Goal: Task Accomplishment & Management: Complete application form

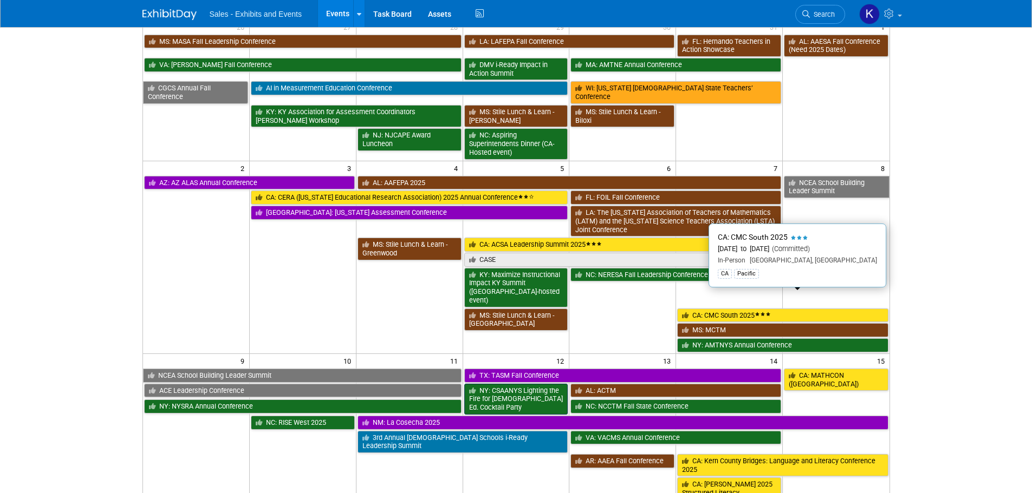
scroll to position [108, 0]
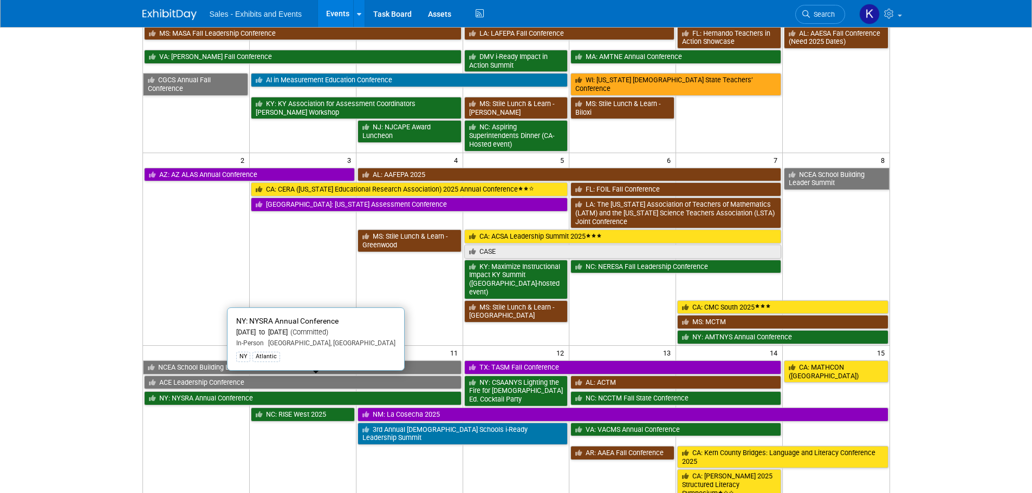
click at [223, 392] on link "NY: NYSRA Annual Conference" at bounding box center [302, 399] width 317 height 14
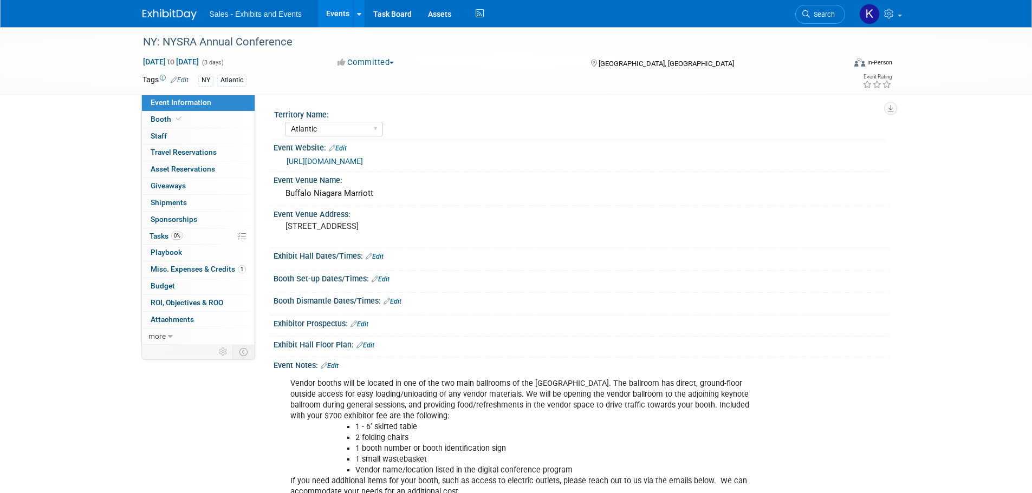
select select "Atlantic"
click at [162, 121] on span "Booth" at bounding box center [167, 119] width 33 height 9
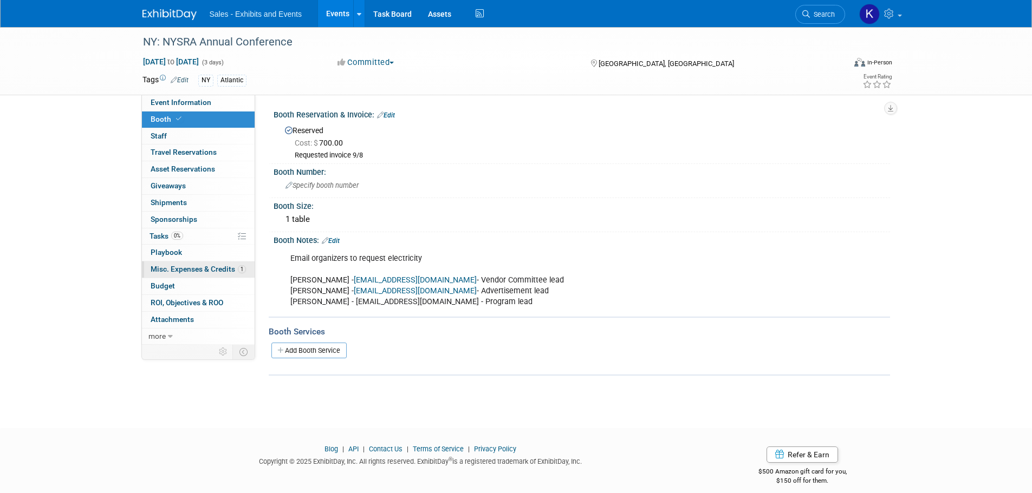
click at [164, 273] on span "Misc. Expenses & Credits 1" at bounding box center [198, 269] width 95 height 9
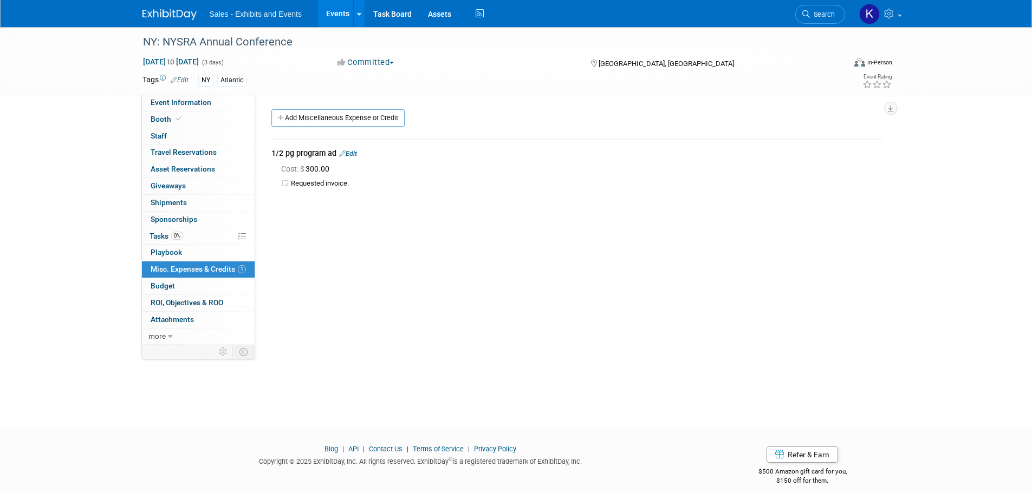
click at [178, 8] on link at bounding box center [175, 9] width 67 height 9
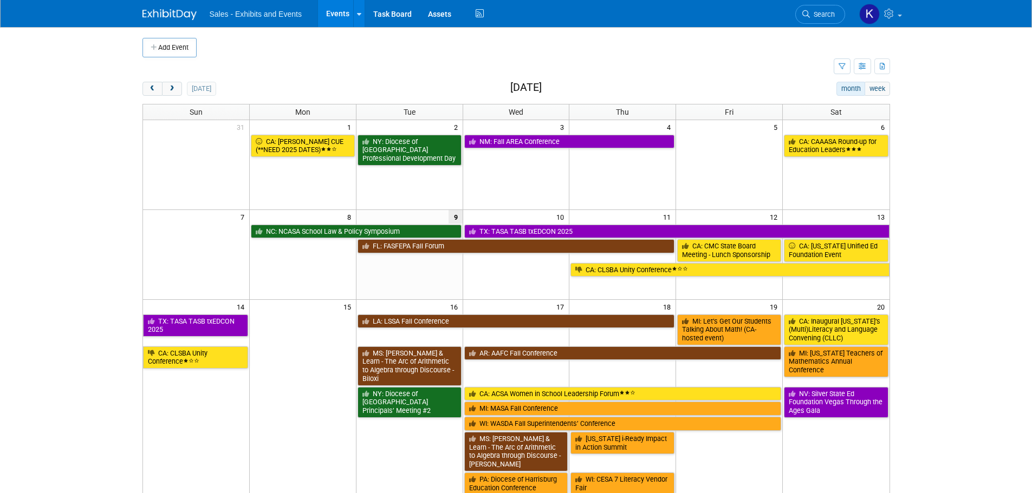
drag, startPoint x: 169, startPoint y: 89, endPoint x: 216, endPoint y: 94, distance: 46.8
click at [170, 89] on span "next" at bounding box center [172, 89] width 8 height 7
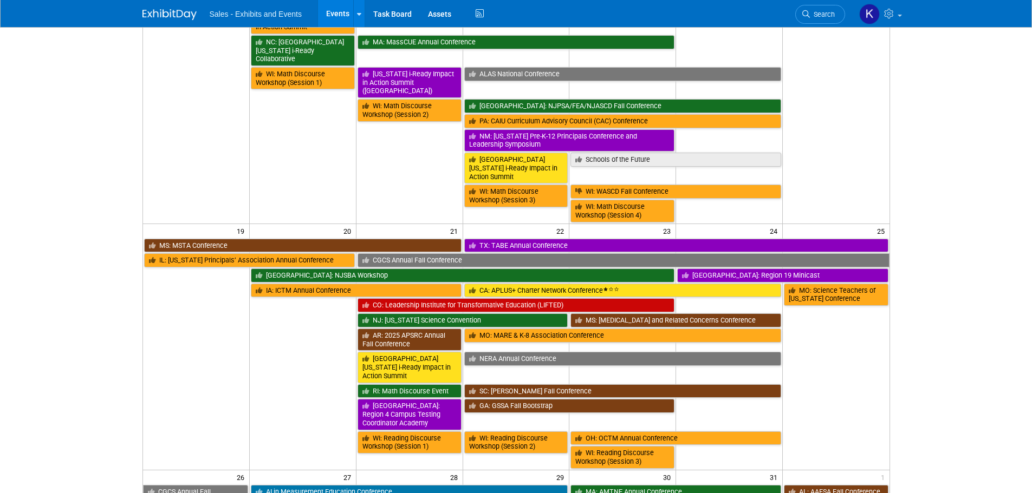
scroll to position [542, 0]
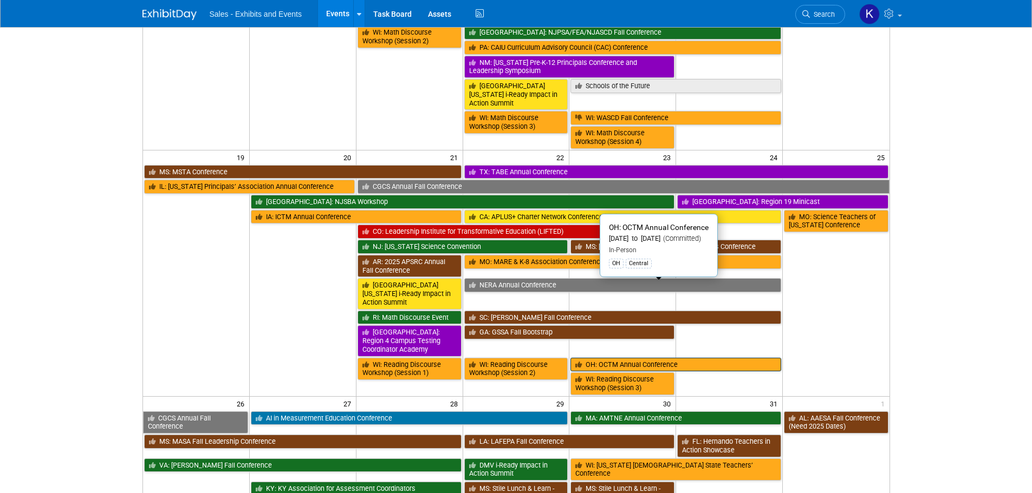
click at [635, 358] on link "OH: OCTM Annual Conference" at bounding box center [675, 365] width 211 height 14
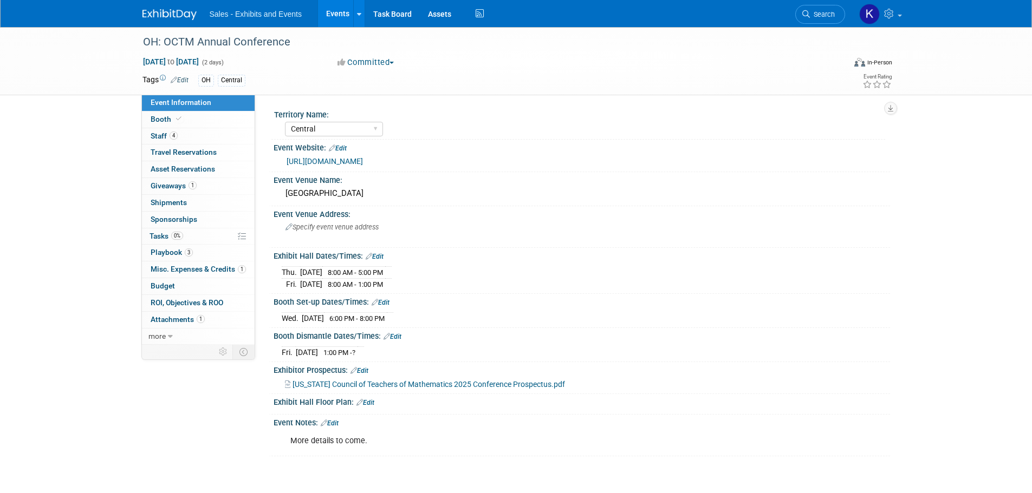
select select "Central"
click at [161, 237] on span "Tasks 0%" at bounding box center [166, 236] width 34 height 9
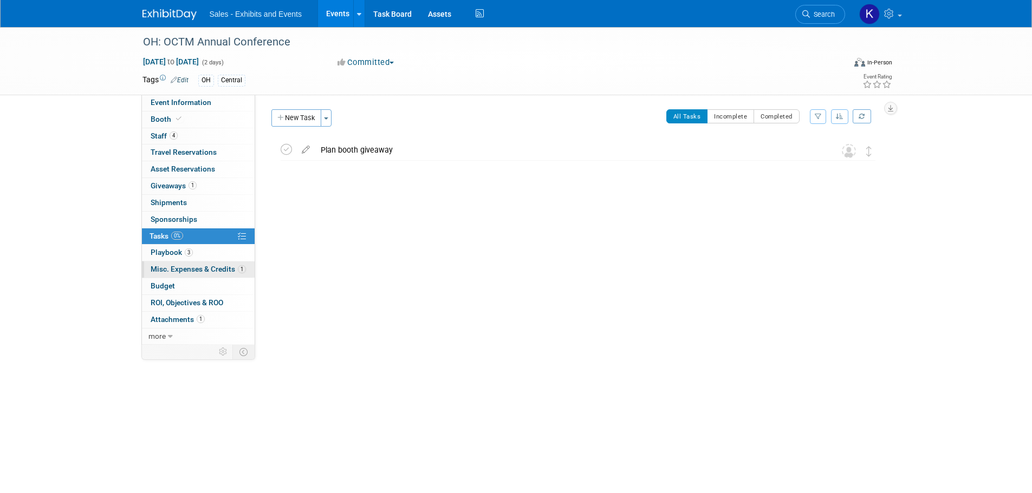
click at [179, 269] on span "Misc. Expenses & Credits 1" at bounding box center [198, 269] width 95 height 9
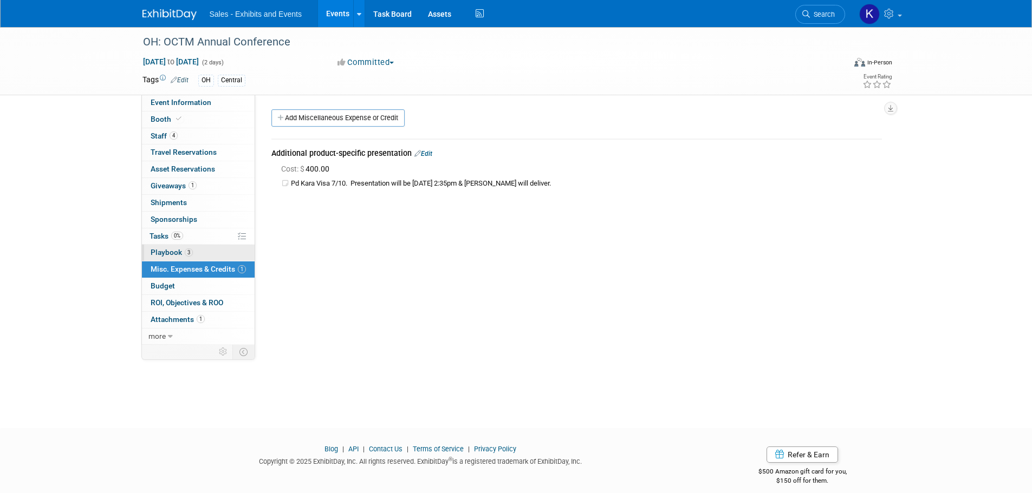
click at [168, 252] on span "Playbook 3" at bounding box center [172, 252] width 42 height 9
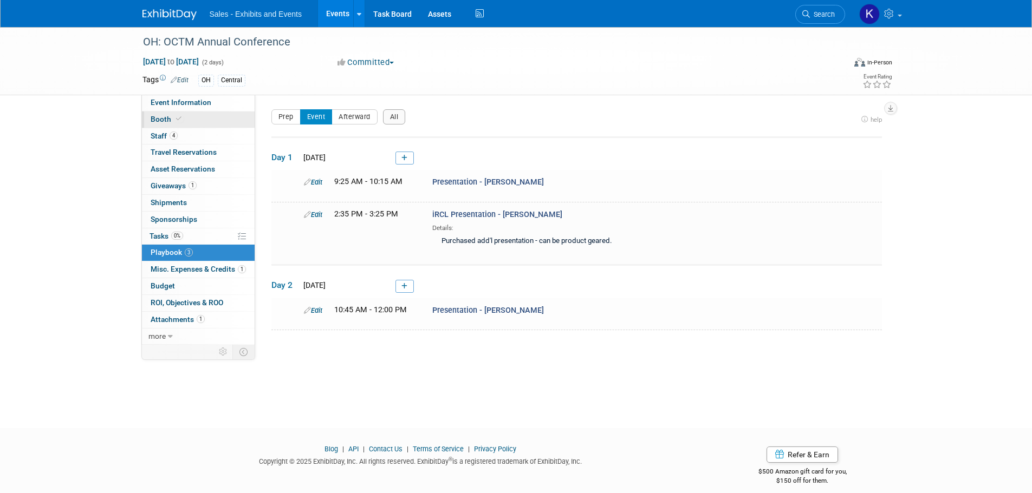
click at [158, 118] on span "Booth" at bounding box center [167, 119] width 33 height 9
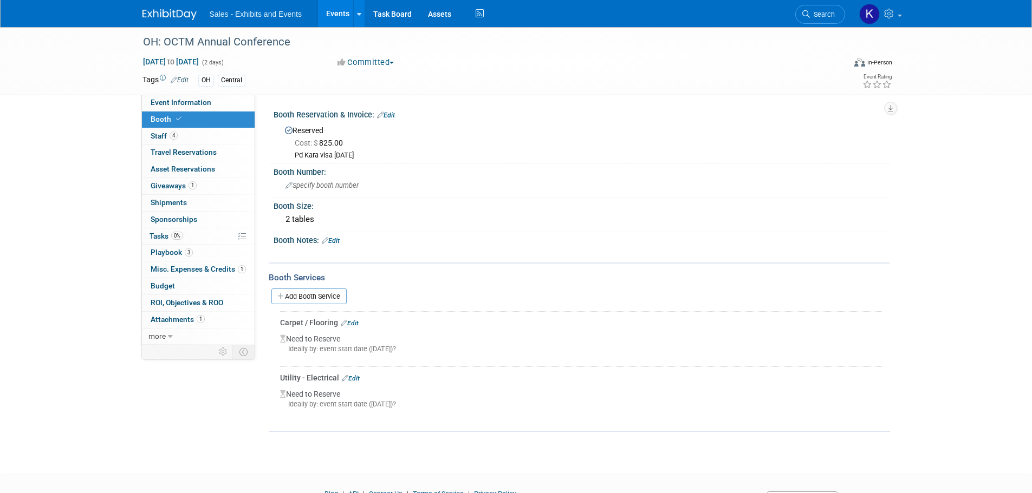
click at [353, 322] on link "Edit" at bounding box center [350, 324] width 18 height 8
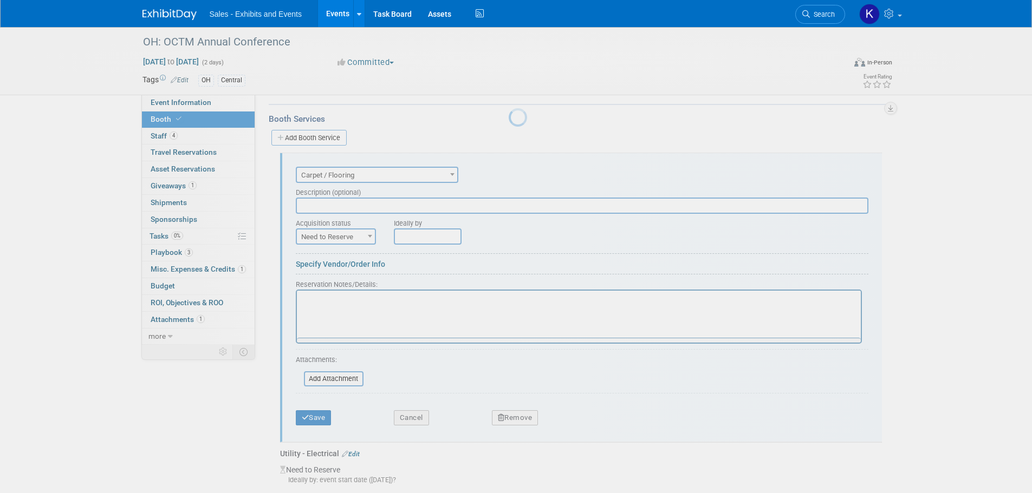
scroll to position [188, 0]
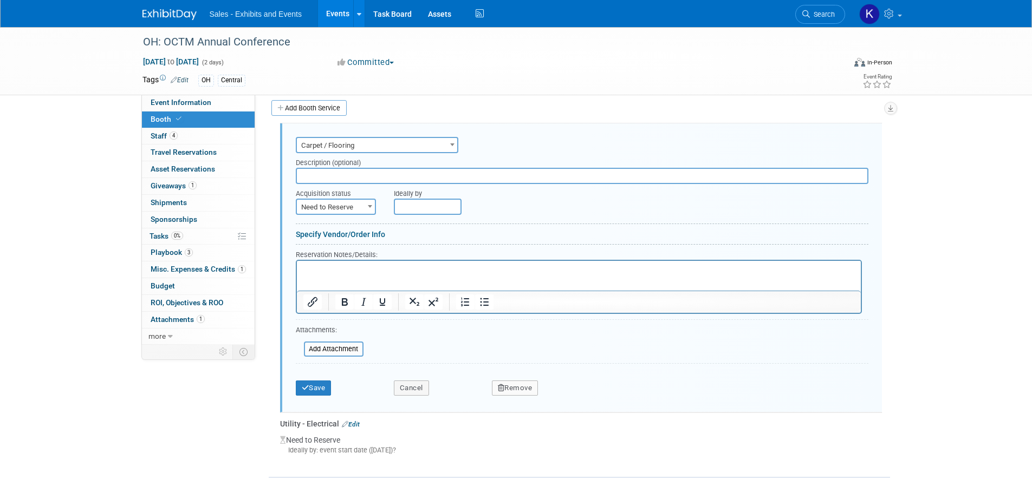
click at [507, 385] on button "Remove" at bounding box center [515, 388] width 47 height 15
click at [571, 394] on link "Yes" at bounding box center [575, 396] width 31 height 17
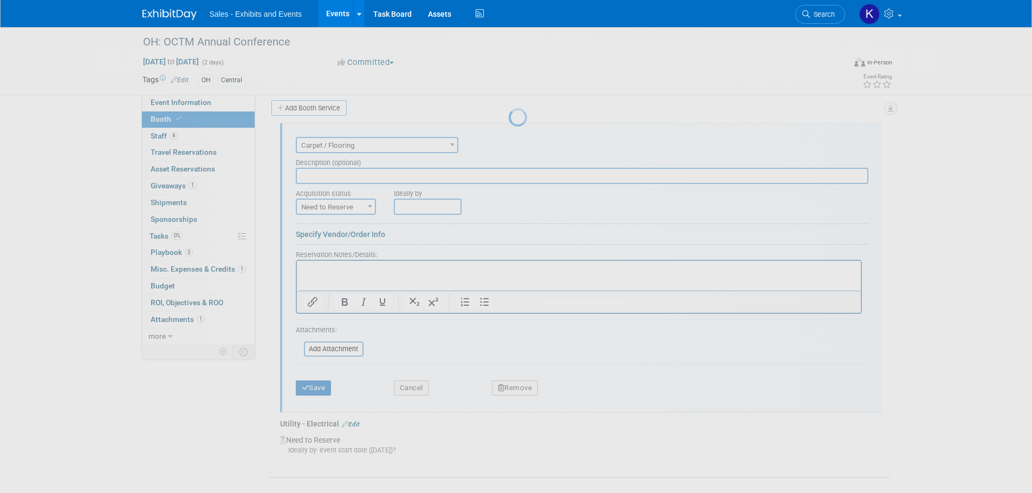
scroll to position [11, 0]
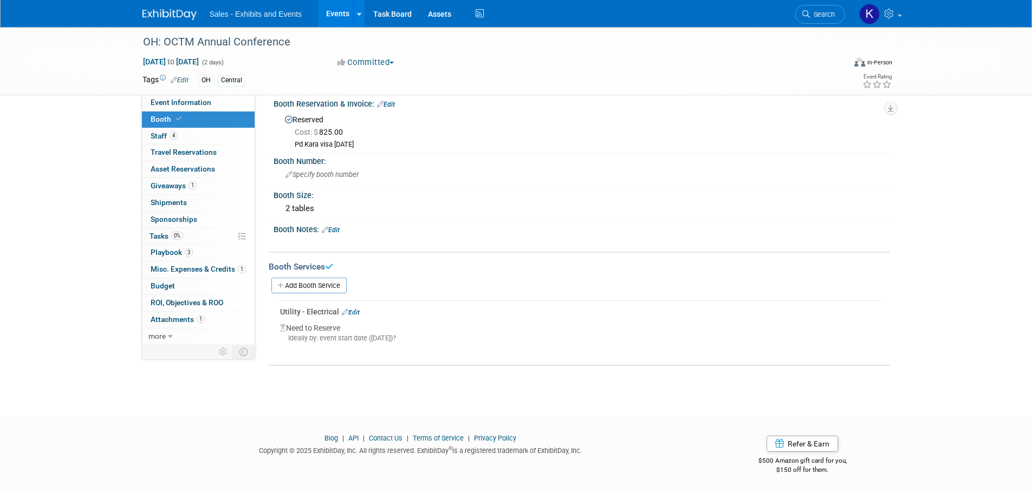
click at [353, 311] on link "Edit" at bounding box center [351, 313] width 18 height 8
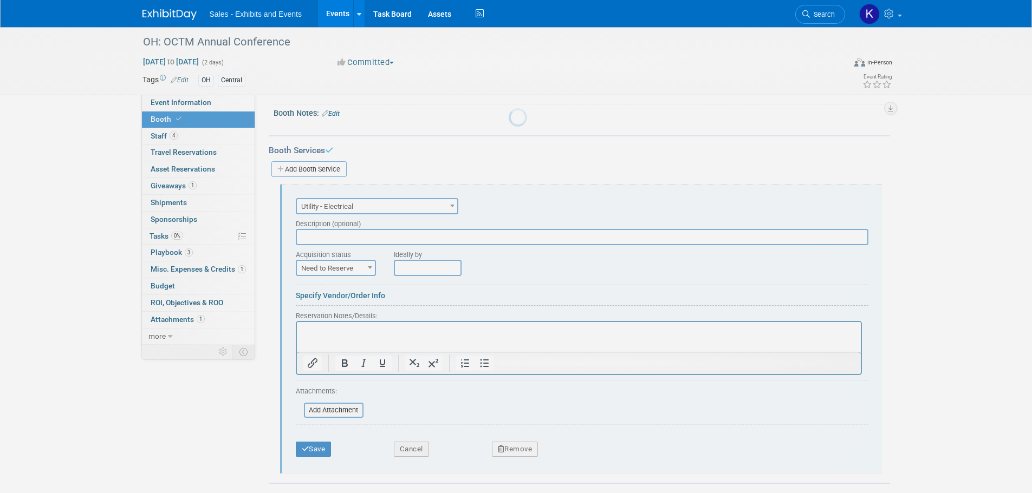
scroll to position [188, 0]
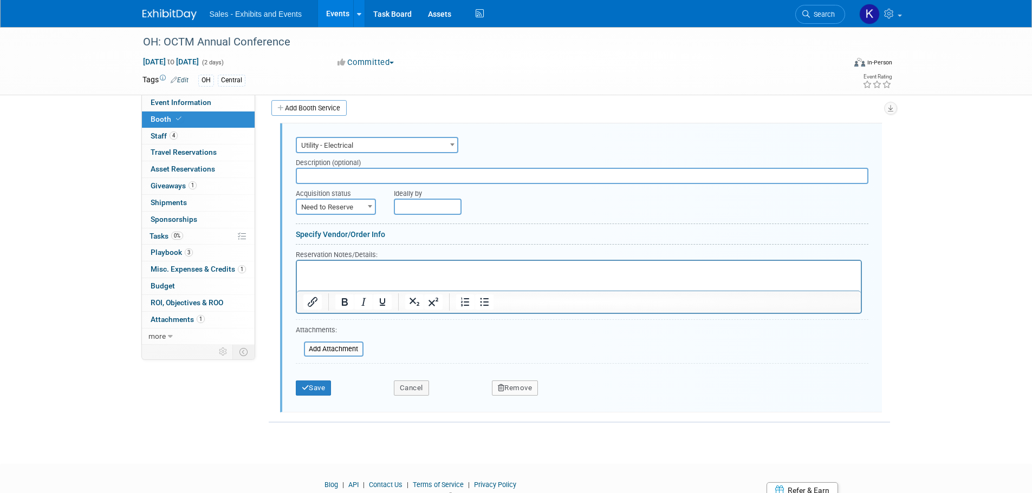
click at [519, 386] on button "Remove" at bounding box center [515, 388] width 47 height 15
click at [577, 394] on link "Yes" at bounding box center [575, 396] width 31 height 17
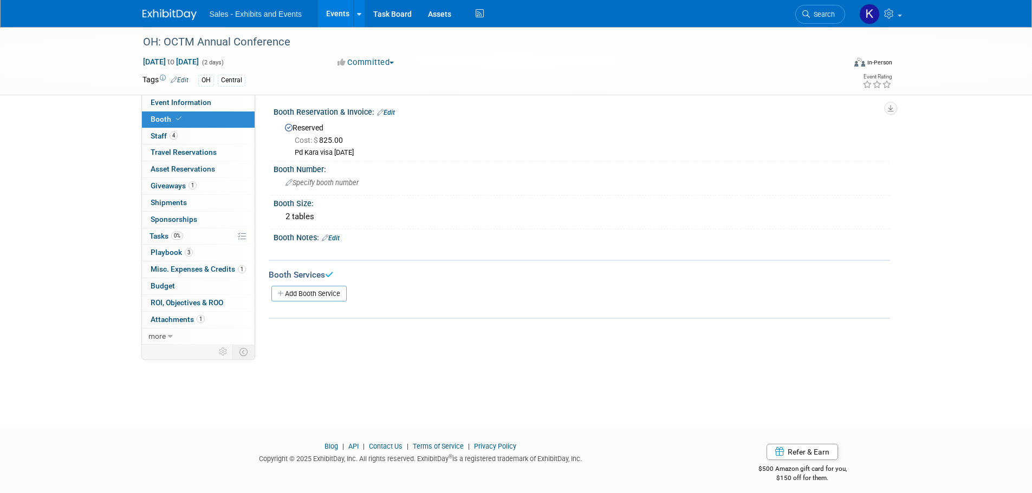
scroll to position [0, 0]
click at [334, 239] on link "Edit" at bounding box center [331, 241] width 18 height 8
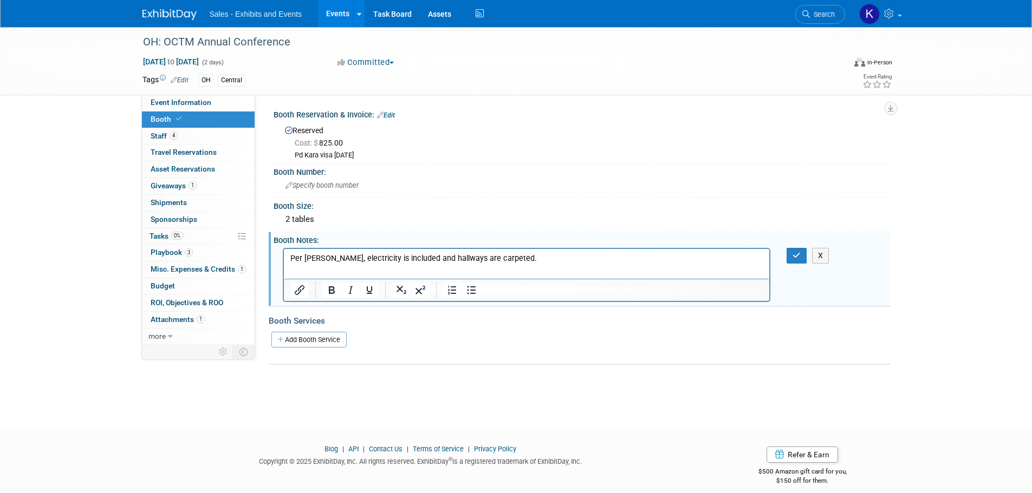
click at [361, 259] on p "Per Rachael Gorsuch, electricity is included and hallways are carpeted." at bounding box center [526, 258] width 473 height 11
click at [799, 257] on icon "button" at bounding box center [796, 256] width 8 height 8
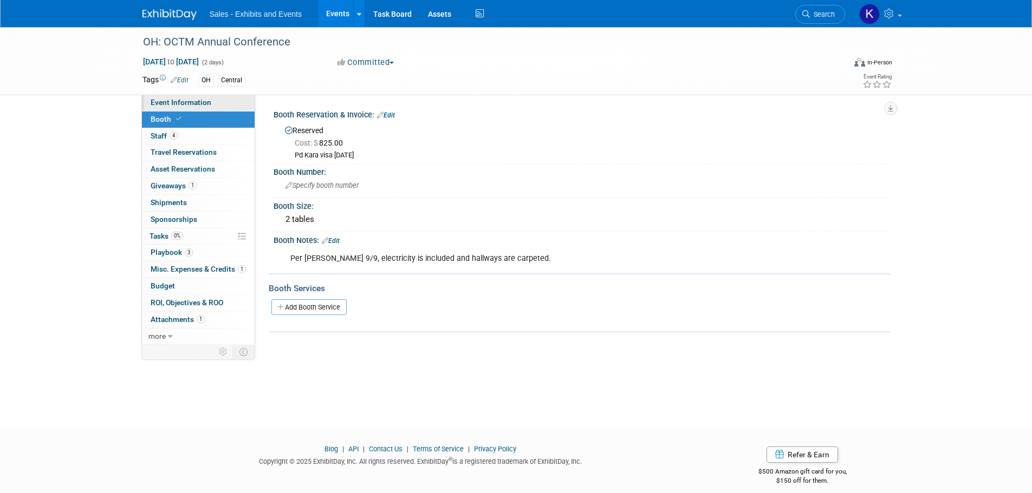
drag, startPoint x: 175, startPoint y: 105, endPoint x: 200, endPoint y: 110, distance: 26.1
click at [175, 105] on span "Event Information" at bounding box center [181, 102] width 61 height 9
select select "Central"
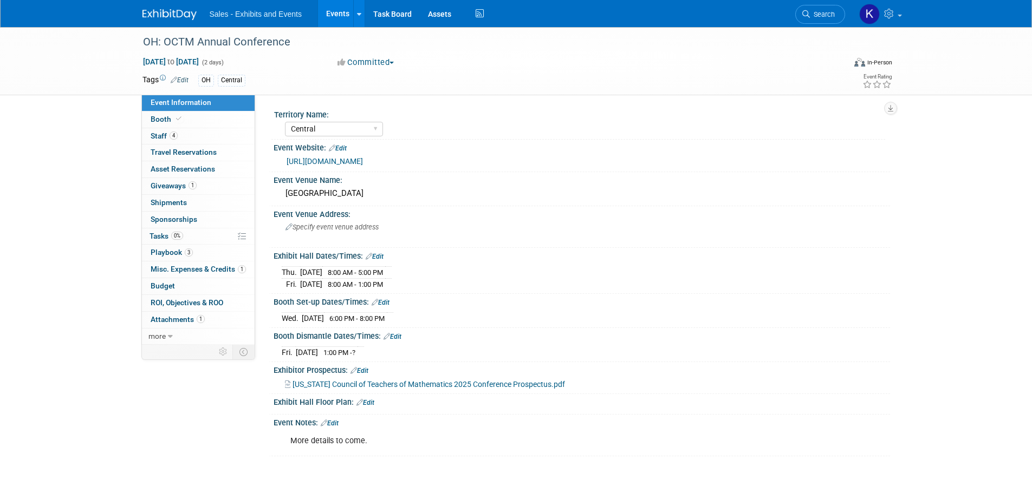
click at [182, 14] on img at bounding box center [169, 14] width 54 height 11
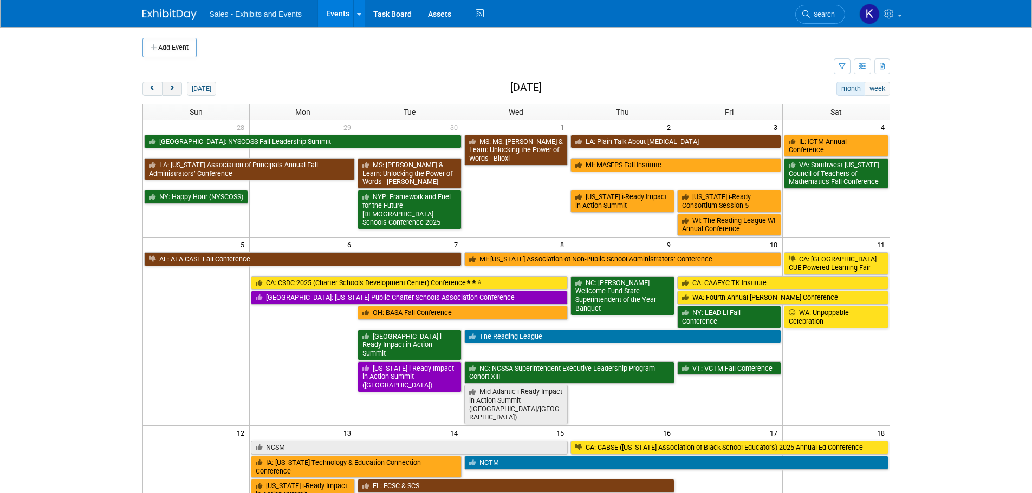
click at [178, 87] on button "next" at bounding box center [172, 89] width 20 height 14
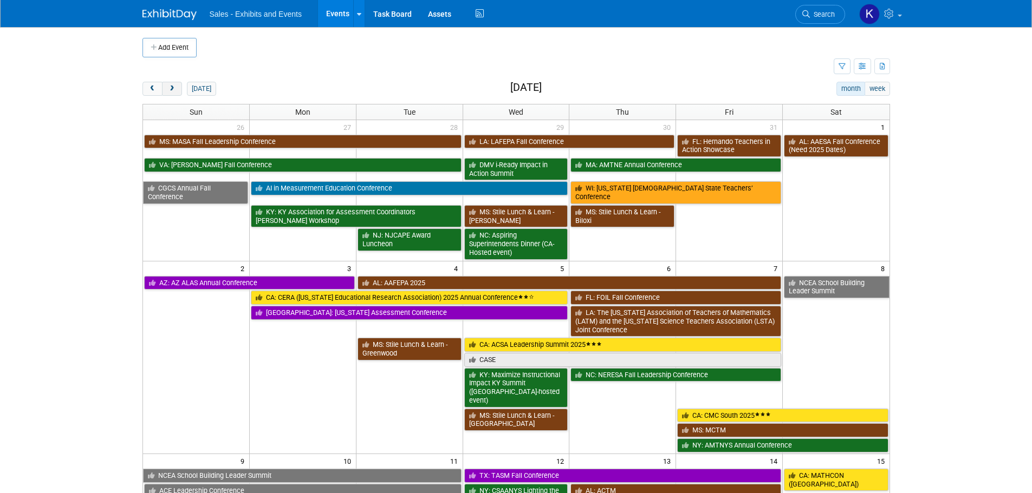
click at [178, 87] on button "next" at bounding box center [172, 89] width 20 height 14
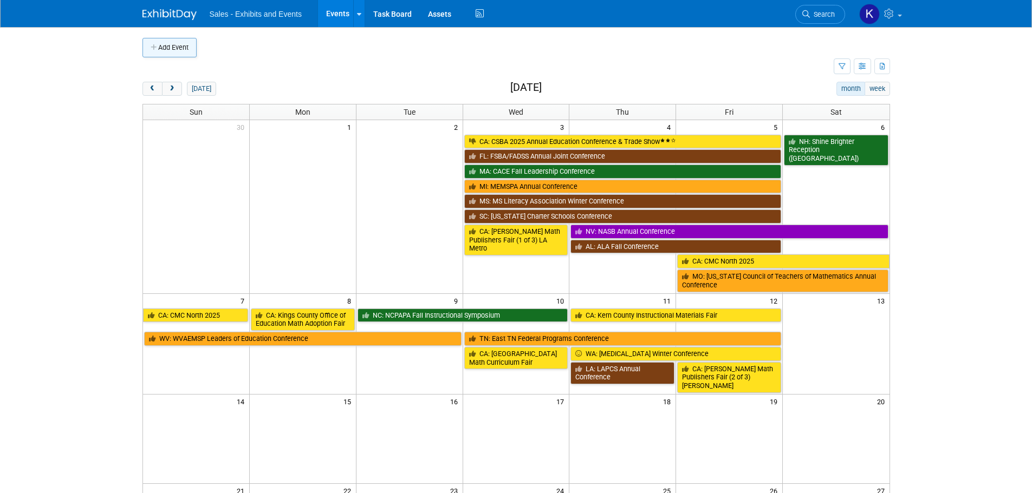
click at [179, 50] on button "Add Event" at bounding box center [169, 47] width 54 height 19
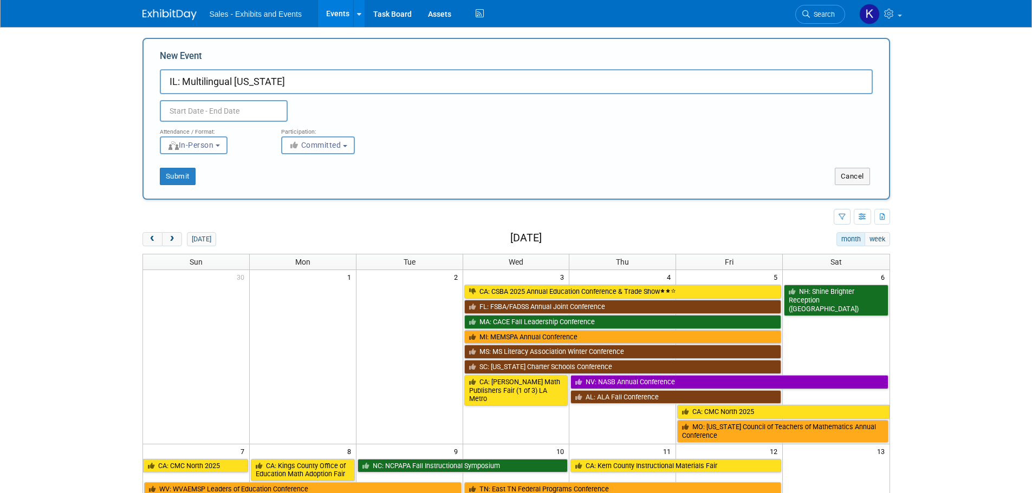
type input "IL: Multilingual [US_STATE]"
click at [257, 115] on input "text" at bounding box center [224, 111] width 128 height 22
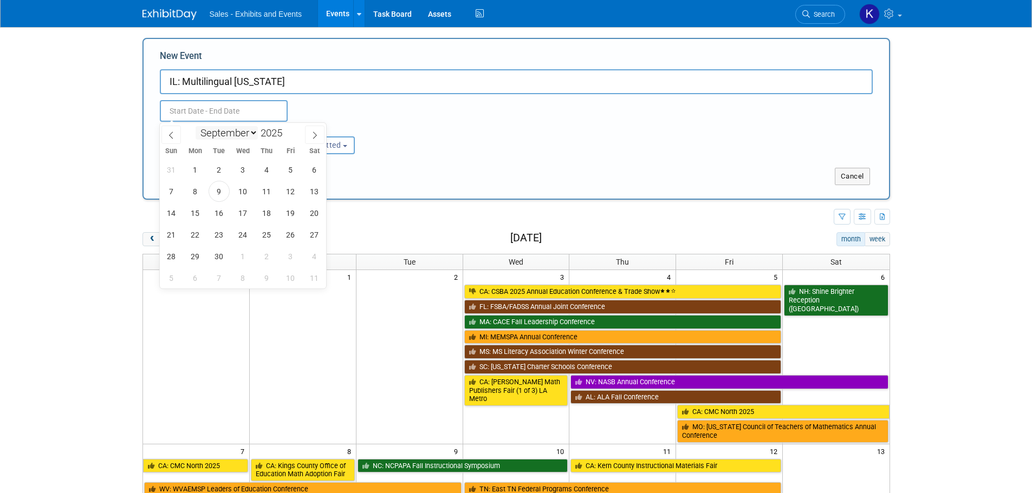
drag, startPoint x: 251, startPoint y: 132, endPoint x: 252, endPoint y: 137, distance: 5.5
click at [250, 132] on select "January February March April May June July August September October November De…" at bounding box center [227, 133] width 62 height 14
select select "11"
click at [196, 126] on select "January February March April May June July August September October November De…" at bounding box center [227, 133] width 62 height 14
click at [220, 193] on span "9" at bounding box center [219, 191] width 21 height 21
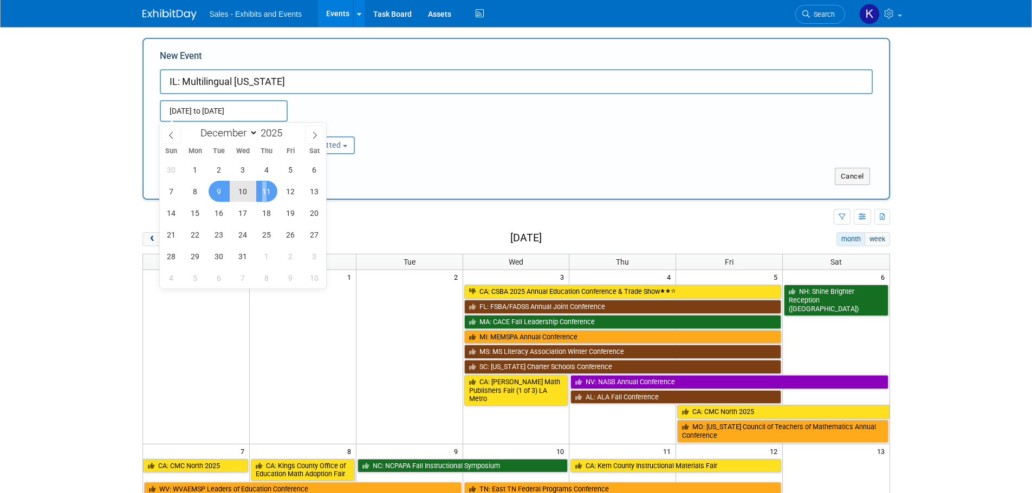
click at [265, 192] on span "11" at bounding box center [266, 191] width 21 height 21
type input "Dec 9, 2025 to Dec 11, 2025"
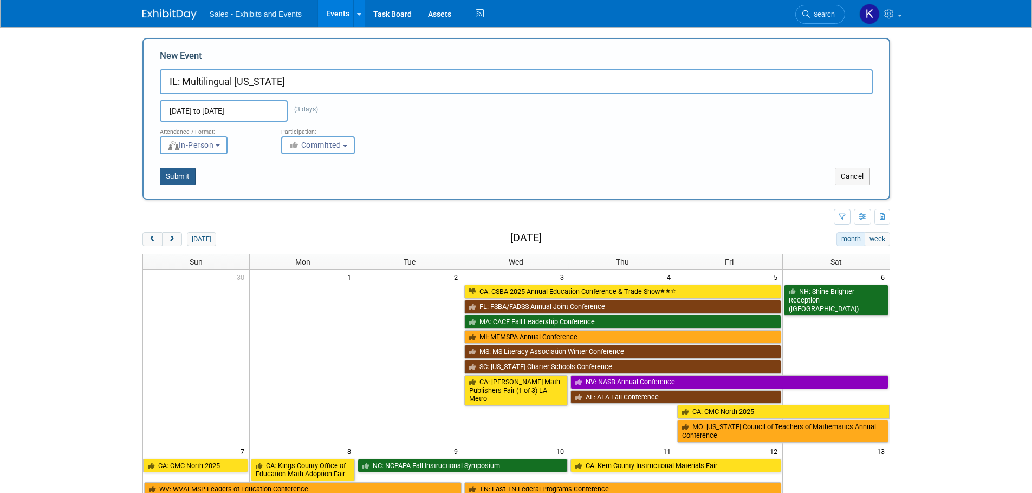
click at [186, 175] on button "Submit" at bounding box center [178, 176] width 36 height 17
type input "IL: Multilingual Illinois"
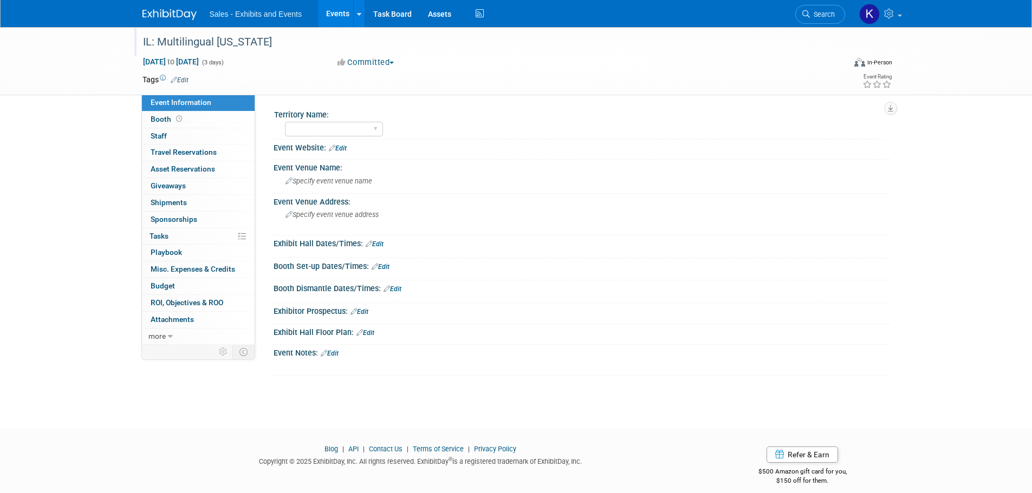
click at [259, 41] on div "IL: Multilingual [US_STATE]" at bounding box center [483, 41] width 689 height 19
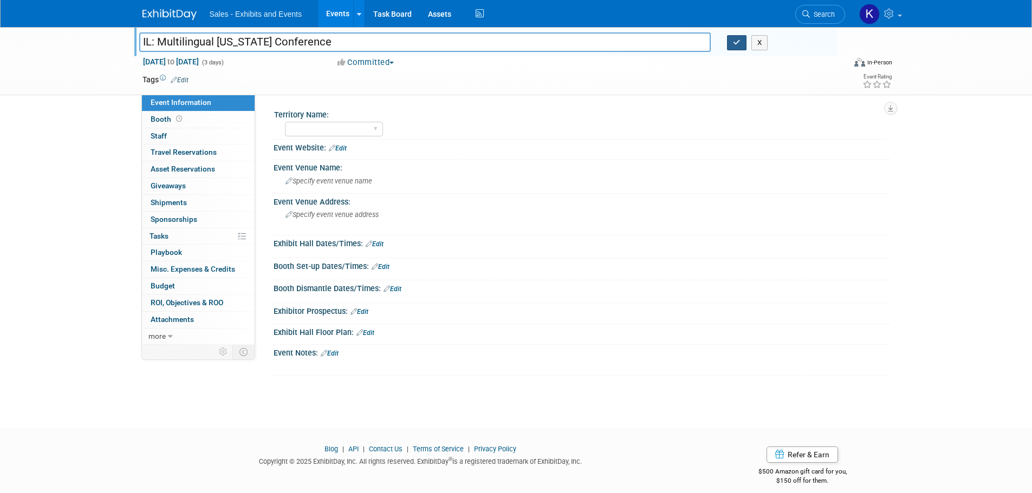
type input "IL: Multilingual [US_STATE] Conference"
drag, startPoint x: 738, startPoint y: 46, endPoint x: 736, endPoint y: 53, distance: 6.9
click at [738, 47] on button "button" at bounding box center [736, 42] width 19 height 15
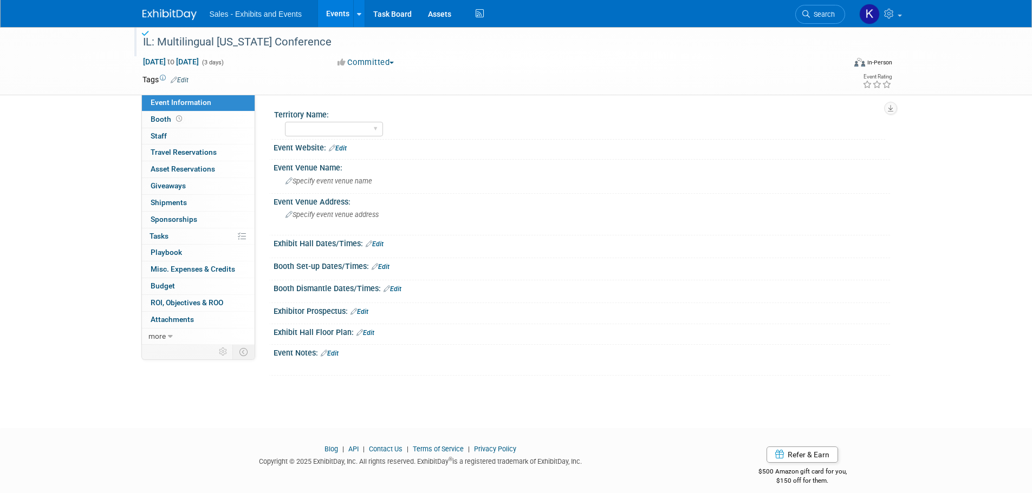
click at [183, 79] on link "Edit" at bounding box center [180, 80] width 18 height 8
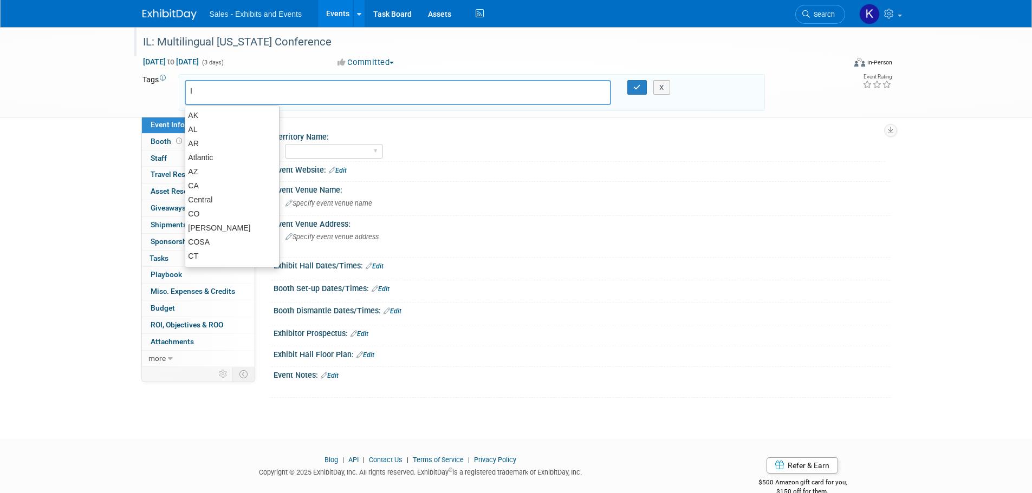
type input "IL"
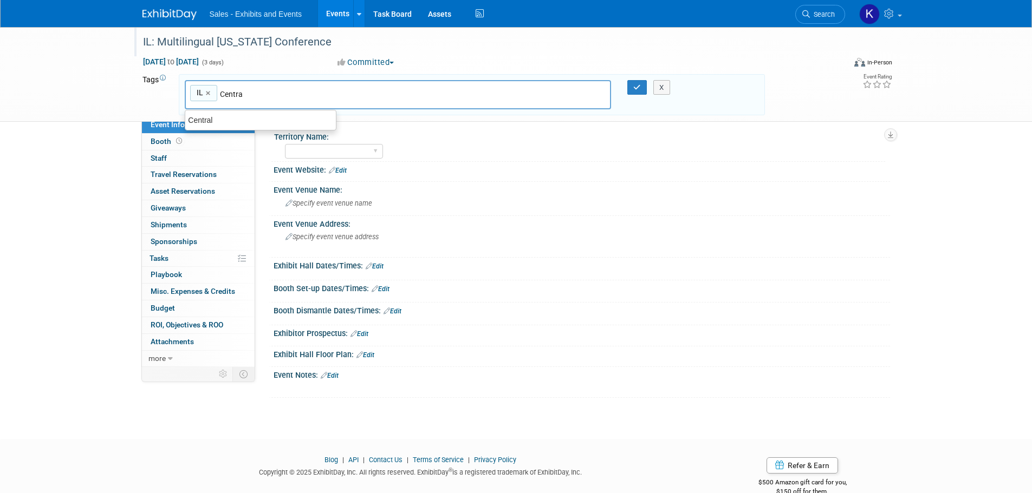
type input "Central"
type input "IL, Central"
click at [632, 92] on button "button" at bounding box center [636, 87] width 19 height 15
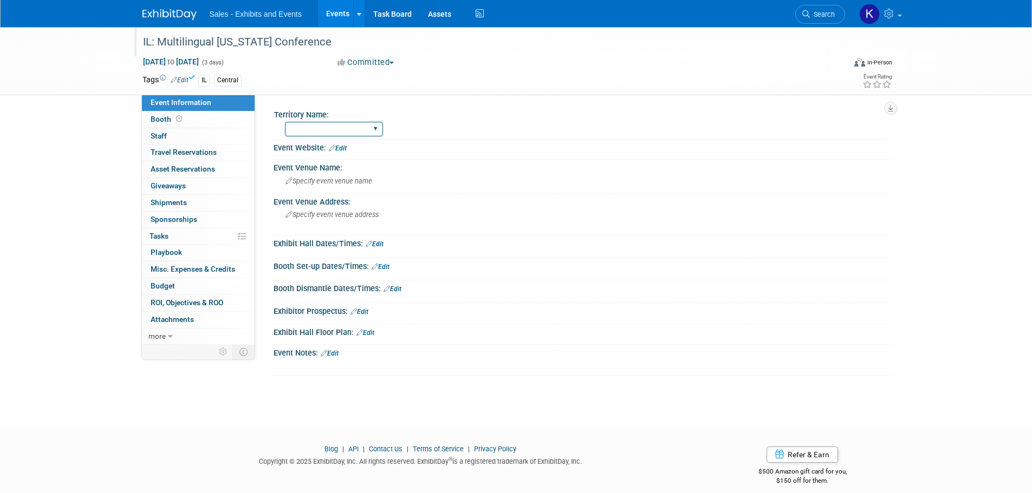
click at [380, 131] on select "Atlantic Southeast Central Southwest Pacific Mountain National Strategic Partne…" at bounding box center [334, 129] width 98 height 15
select select "Central"
click at [285, 122] on select "Atlantic Southeast Central Southwest Pacific Mountain National Strategic Partne…" at bounding box center [334, 129] width 98 height 15
click at [350, 147] on div "Event Website: Edit" at bounding box center [582, 147] width 616 height 14
drag, startPoint x: 341, startPoint y: 146, endPoint x: 353, endPoint y: 157, distance: 15.7
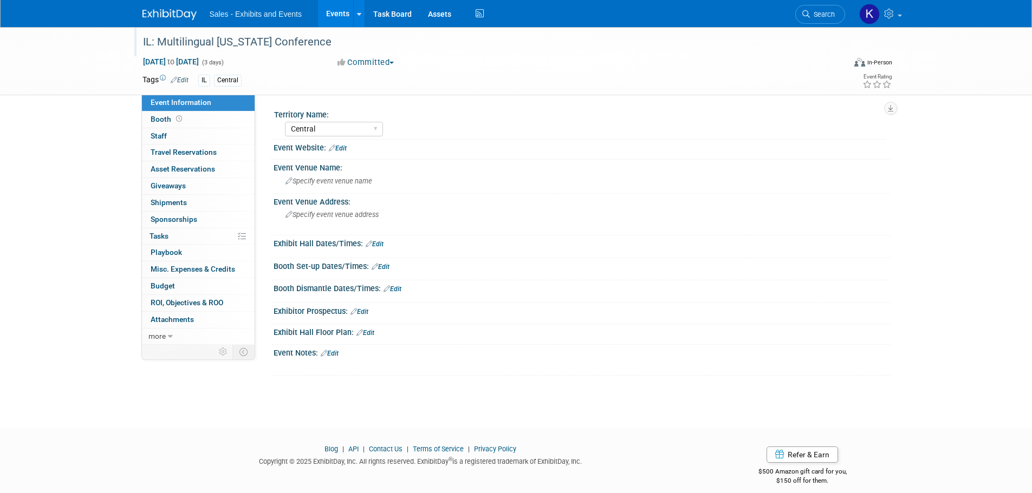
click at [342, 147] on link "Edit" at bounding box center [338, 149] width 18 height 8
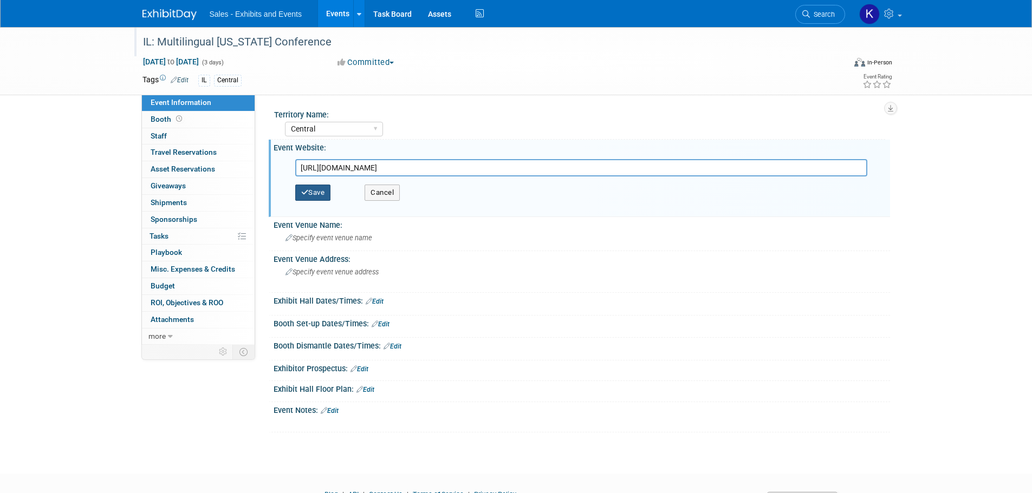
type input "[URL][DOMAIN_NAME]"
click at [309, 187] on button "Save" at bounding box center [313, 193] width 36 height 16
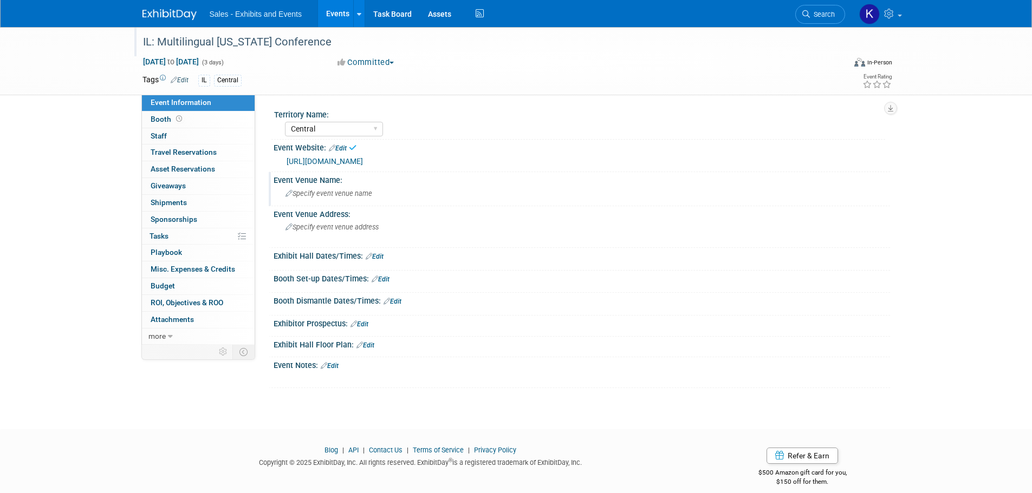
click at [339, 194] on span "Specify event venue name" at bounding box center [328, 194] width 87 height 8
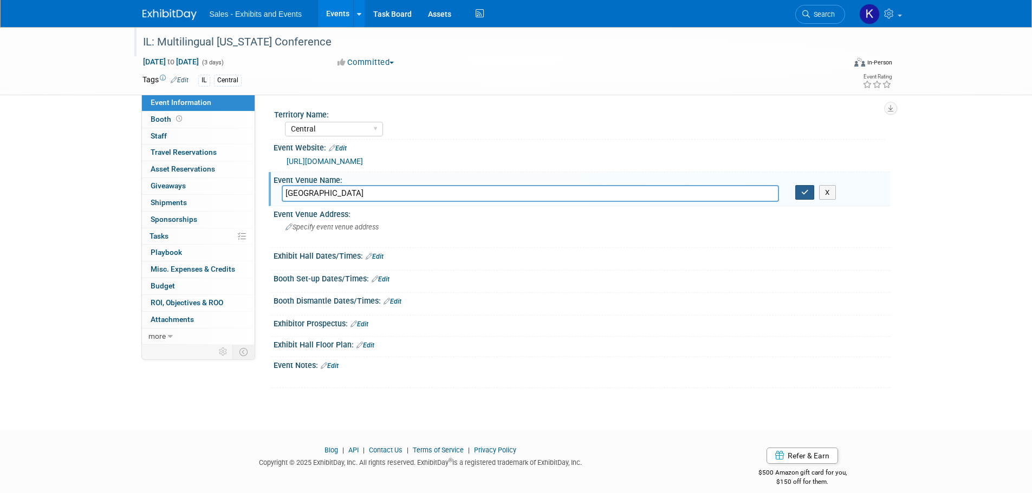
type input "[GEOGRAPHIC_DATA]"
click at [801, 196] on button "button" at bounding box center [804, 192] width 19 height 15
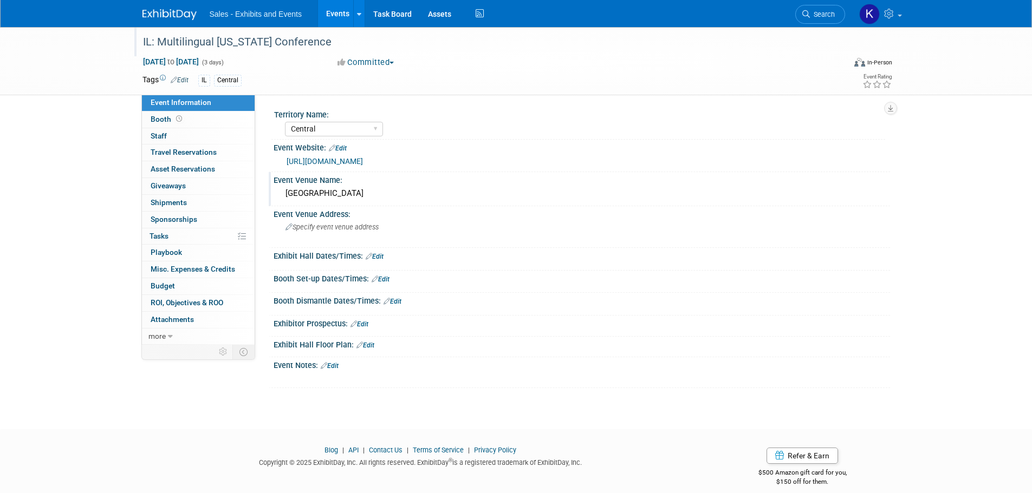
click at [382, 258] on link "Edit" at bounding box center [375, 257] width 18 height 8
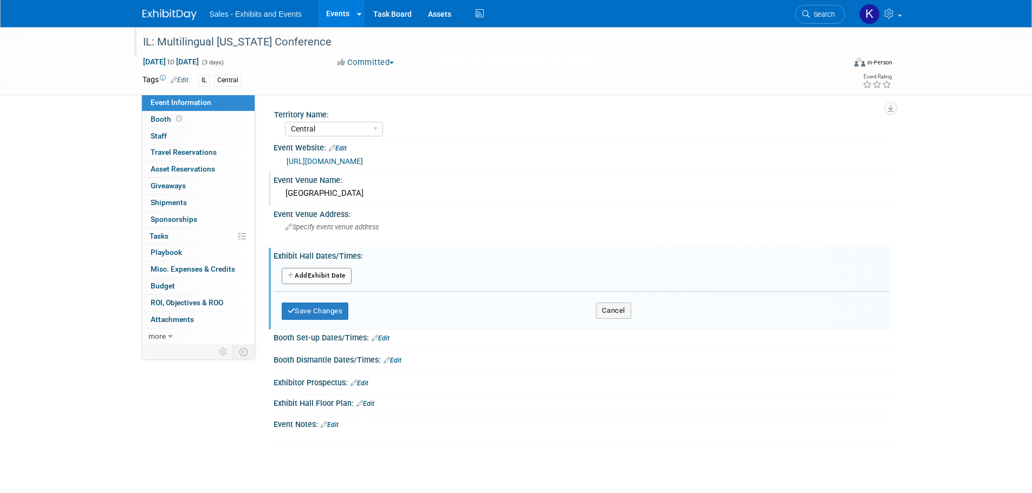
click at [346, 278] on button "Add Another Exhibit Date" at bounding box center [317, 276] width 70 height 16
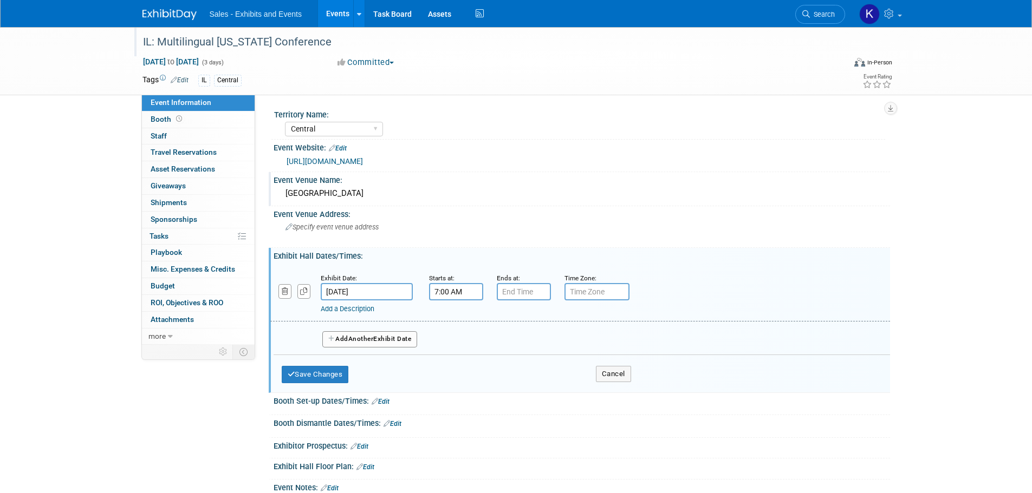
click at [445, 295] on input "7:00 AM" at bounding box center [456, 291] width 54 height 17
click at [458, 319] on span at bounding box center [454, 318] width 19 height 19
type input "8:00 AM"
drag, startPoint x: 536, startPoint y: 394, endPoint x: 539, endPoint y: 373, distance: 21.9
click at [536, 395] on span at bounding box center [534, 390] width 73 height 19
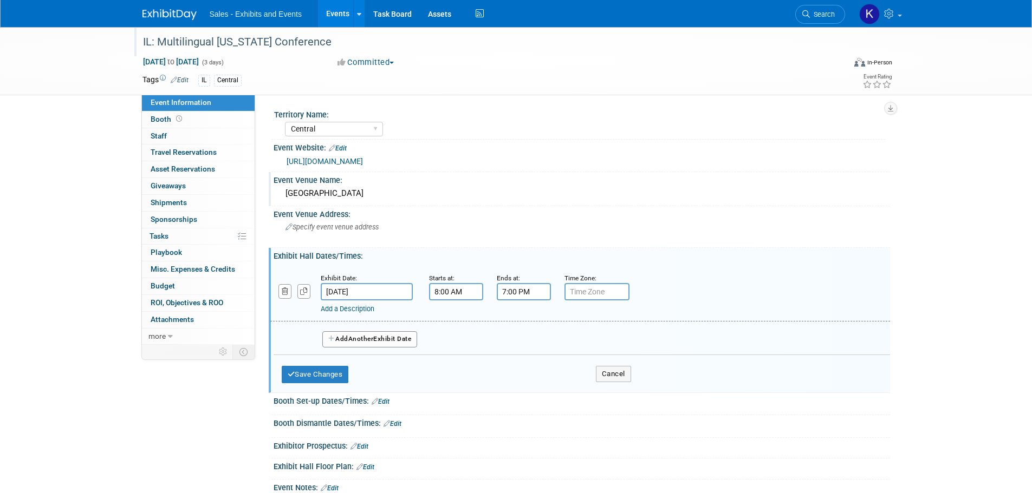
click at [535, 290] on input "7:00 PM" at bounding box center [524, 291] width 54 height 17
click at [531, 372] on span at bounding box center [521, 365] width 19 height 19
click at [529, 369] on span at bounding box center [521, 365] width 19 height 19
click at [530, 367] on span at bounding box center [521, 365] width 19 height 19
type input "4:00 PM"
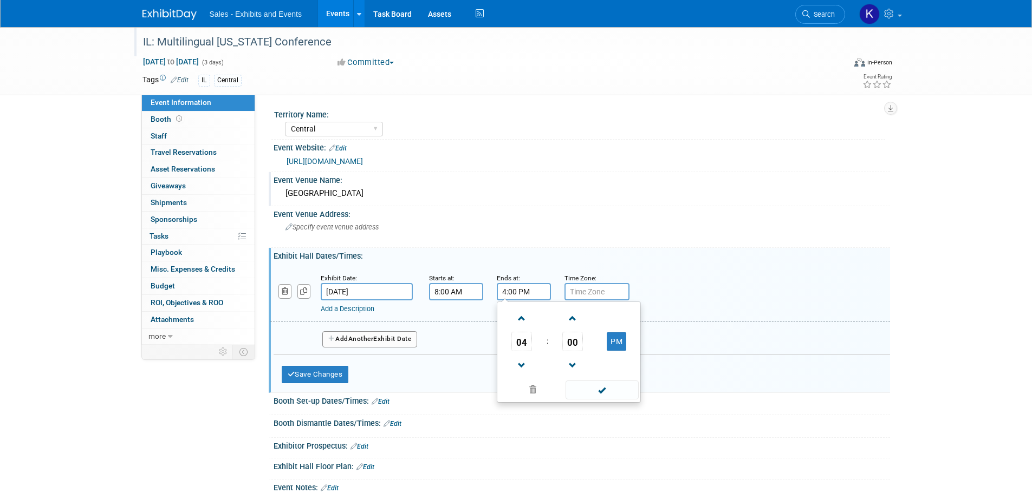
click at [603, 391] on span at bounding box center [601, 390] width 73 height 19
drag, startPoint x: 388, startPoint y: 336, endPoint x: 427, endPoint y: 336, distance: 39.0
click at [390, 336] on button "Add Another Exhibit Date" at bounding box center [369, 339] width 95 height 16
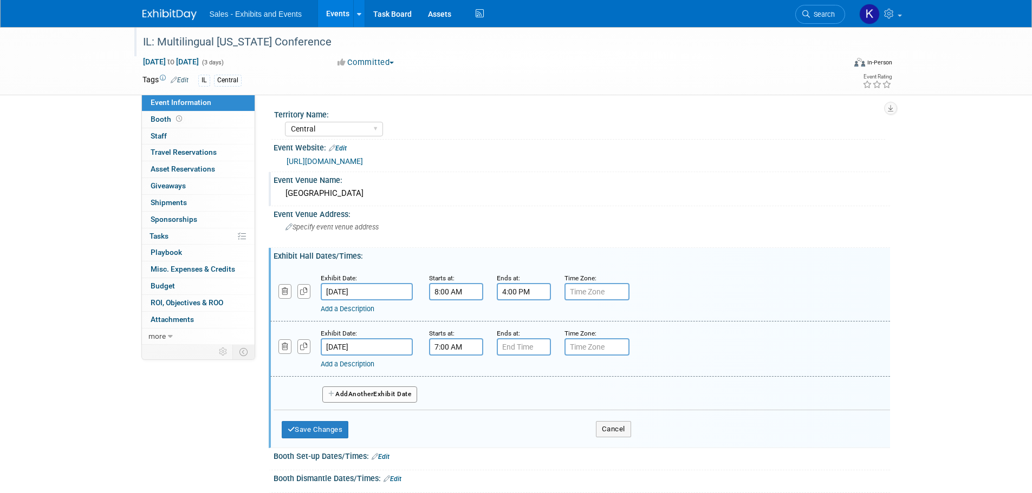
click at [476, 343] on input "7:00 AM" at bounding box center [456, 347] width 54 height 17
drag, startPoint x: 456, startPoint y: 374, endPoint x: 494, endPoint y: 379, distance: 38.2
click at [458, 375] on span at bounding box center [454, 374] width 19 height 19
type input "8:00 AM"
click at [540, 447] on span at bounding box center [534, 445] width 73 height 19
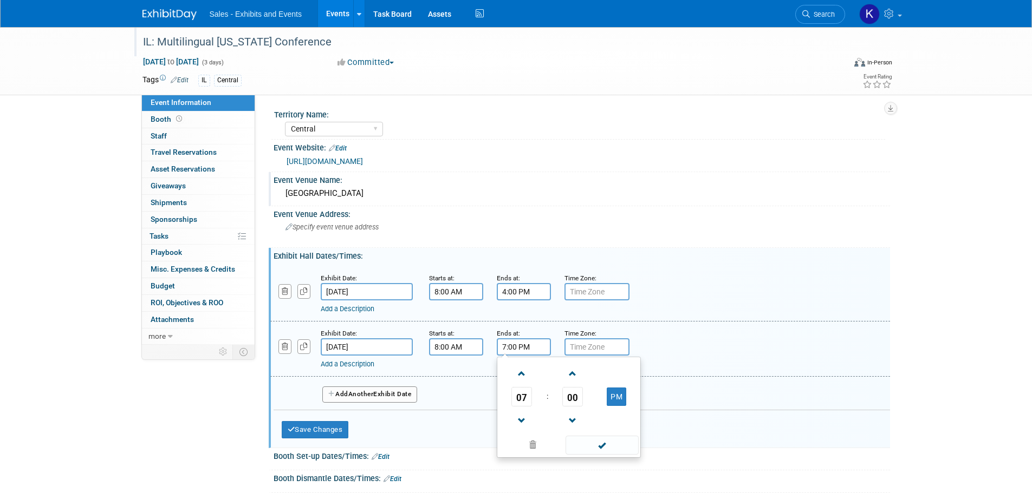
drag, startPoint x: 521, startPoint y: 348, endPoint x: 528, endPoint y: 355, distance: 9.6
click at [521, 349] on input "7:00 PM" at bounding box center [524, 347] width 54 height 17
click at [527, 425] on span at bounding box center [521, 421] width 19 height 19
click at [526, 424] on span at bounding box center [521, 421] width 19 height 19
drag, startPoint x: 525, startPoint y: 424, endPoint x: 570, endPoint y: 432, distance: 46.3
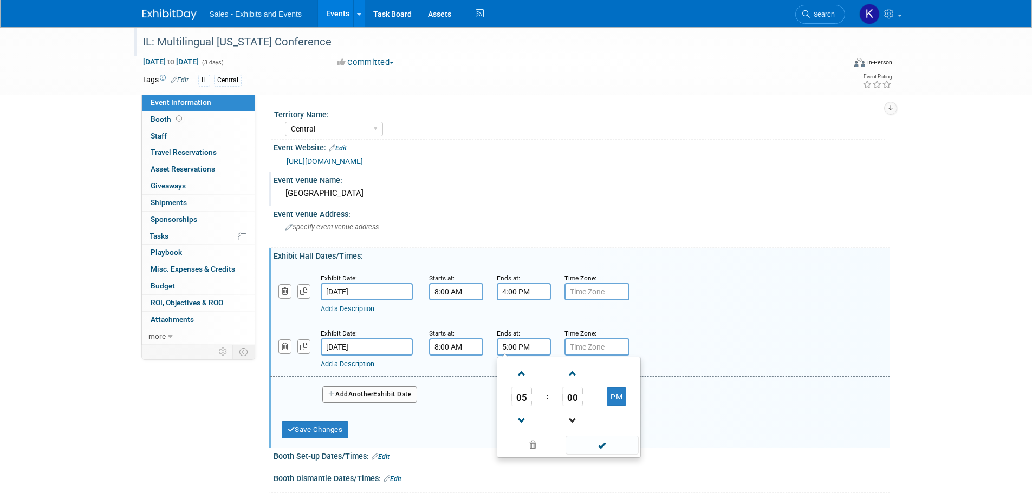
click at [525, 424] on span at bounding box center [521, 421] width 19 height 19
type input "4:00 PM"
click at [604, 445] on span at bounding box center [601, 445] width 73 height 19
click at [384, 398] on button "Add Another Exhibit Date" at bounding box center [369, 395] width 95 height 16
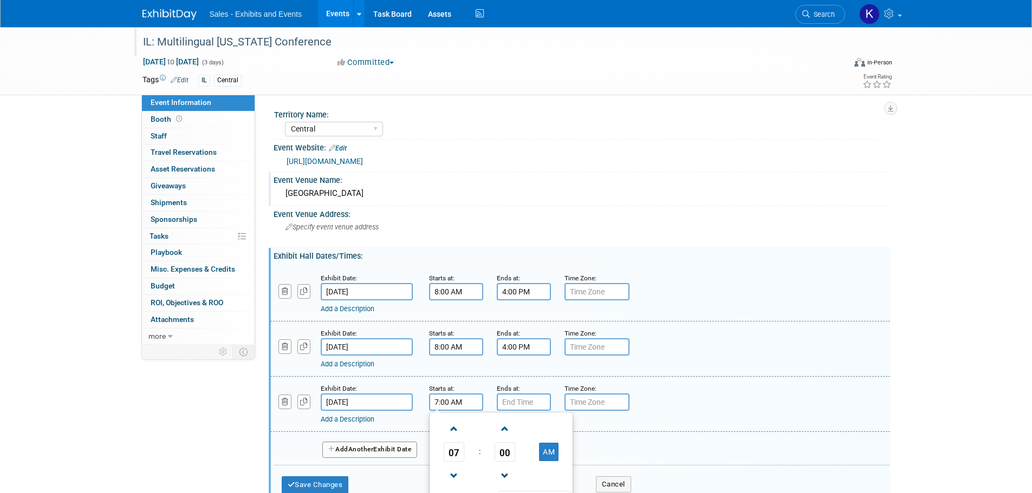
drag, startPoint x: 452, startPoint y: 404, endPoint x: 478, endPoint y: 411, distance: 27.3
click at [452, 404] on input "7:00 AM" at bounding box center [456, 402] width 54 height 17
click at [457, 430] on span at bounding box center [454, 429] width 19 height 19
type input "8:00 AM"
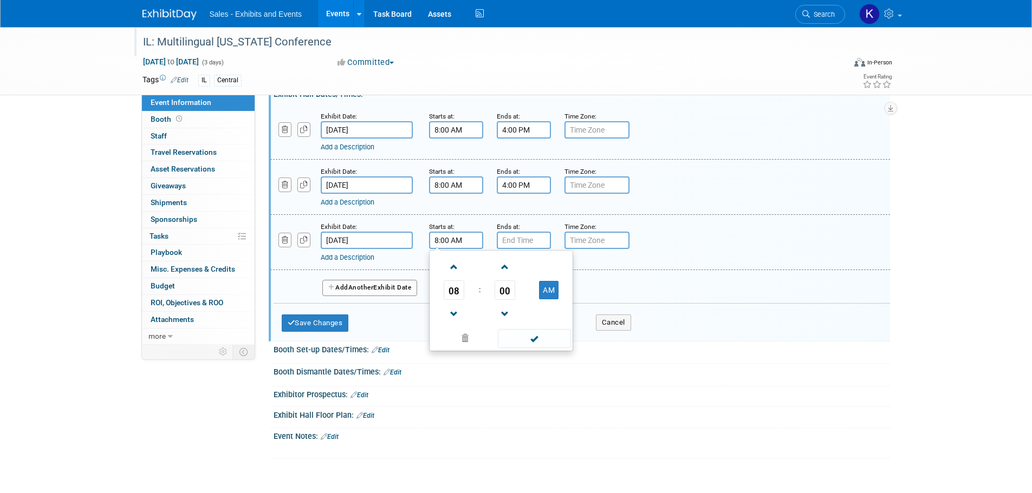
scroll to position [162, 0]
drag, startPoint x: 532, startPoint y: 336, endPoint x: 535, endPoint y: 308, distance: 28.3
click at [532, 337] on span at bounding box center [534, 338] width 73 height 19
click at [517, 244] on input "7:00 PM" at bounding box center [524, 239] width 54 height 17
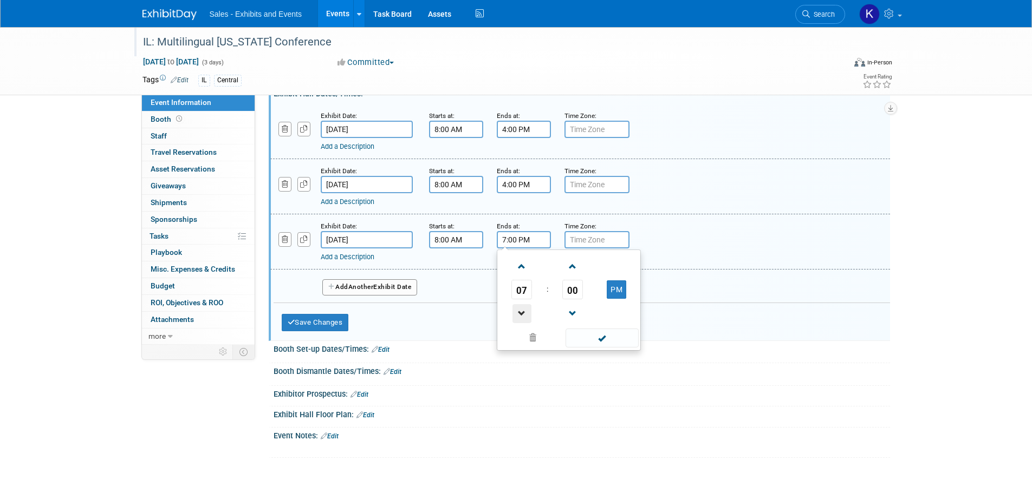
click at [523, 314] on span at bounding box center [521, 313] width 19 height 19
drag, startPoint x: 523, startPoint y: 314, endPoint x: 538, endPoint y: 315, distance: 15.2
click at [524, 314] on span at bounding box center [521, 313] width 19 height 19
type input "4:00 PM"
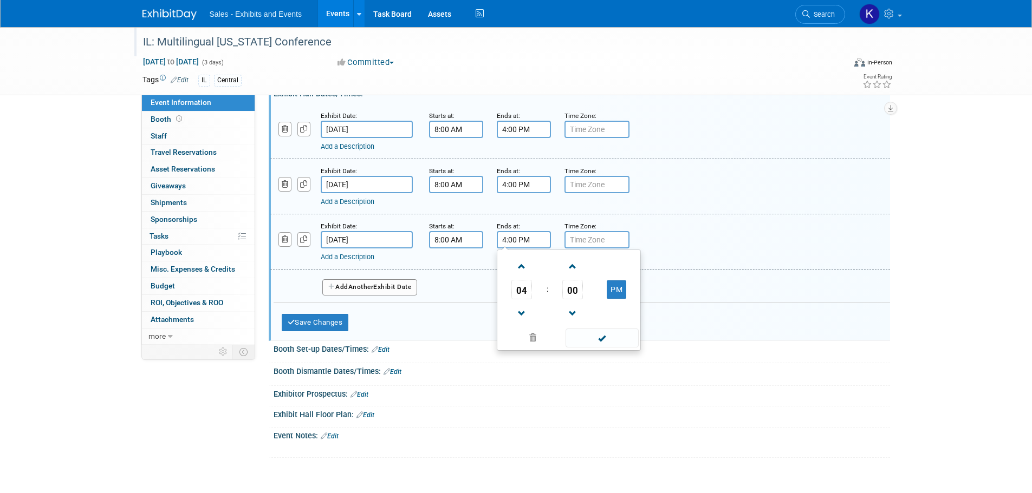
drag, startPoint x: 602, startPoint y: 341, endPoint x: 444, endPoint y: 339, distance: 158.7
click at [602, 341] on span at bounding box center [601, 338] width 73 height 19
click at [317, 326] on button "Save Changes" at bounding box center [315, 322] width 67 height 17
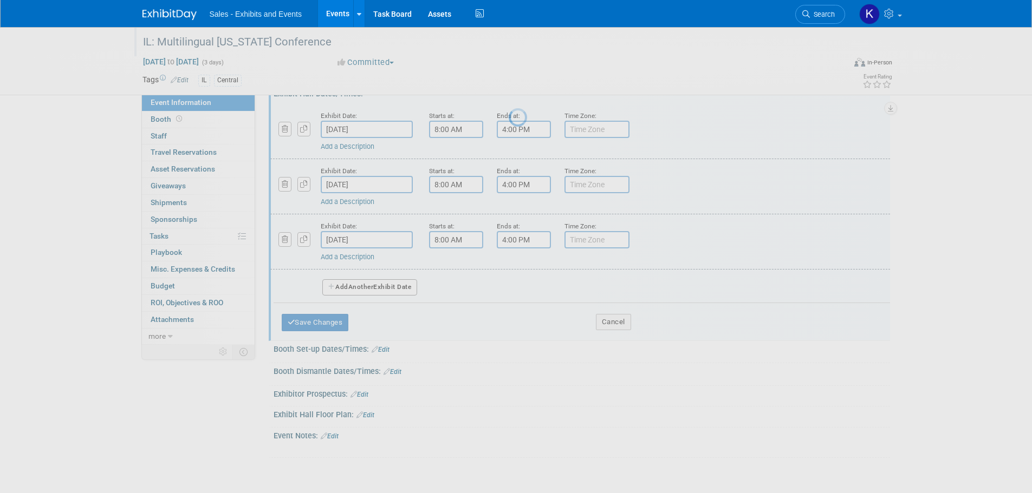
scroll to position [11, 0]
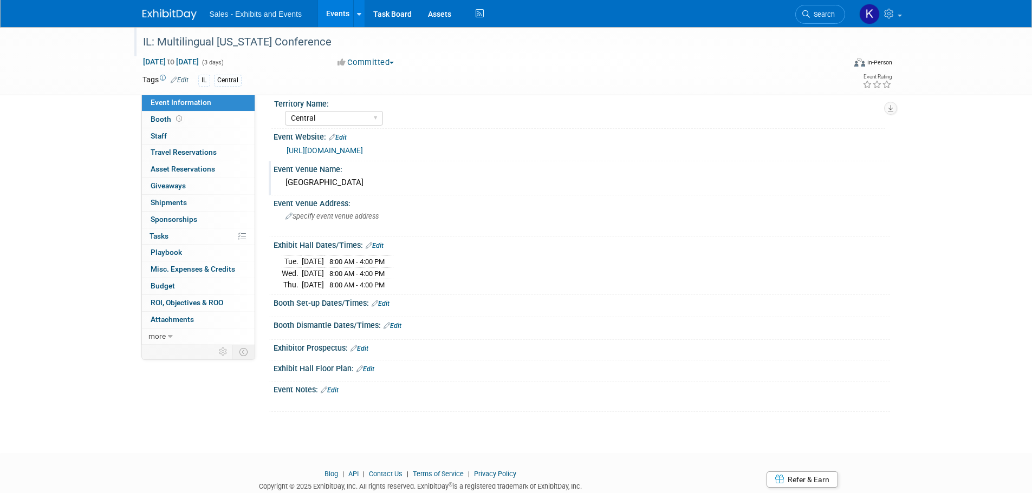
click at [339, 391] on link "Edit" at bounding box center [330, 391] width 18 height 8
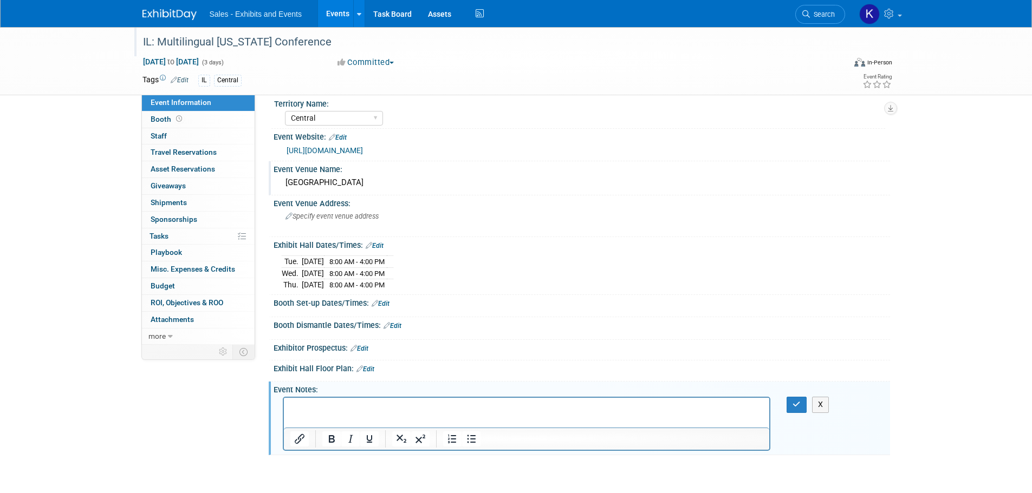
scroll to position [0, 0]
click at [357, 398] on html at bounding box center [526, 405] width 486 height 15
drag, startPoint x: 799, startPoint y: 404, endPoint x: 782, endPoint y: 411, distance: 18.9
click at [799, 404] on icon "button" at bounding box center [796, 405] width 8 height 8
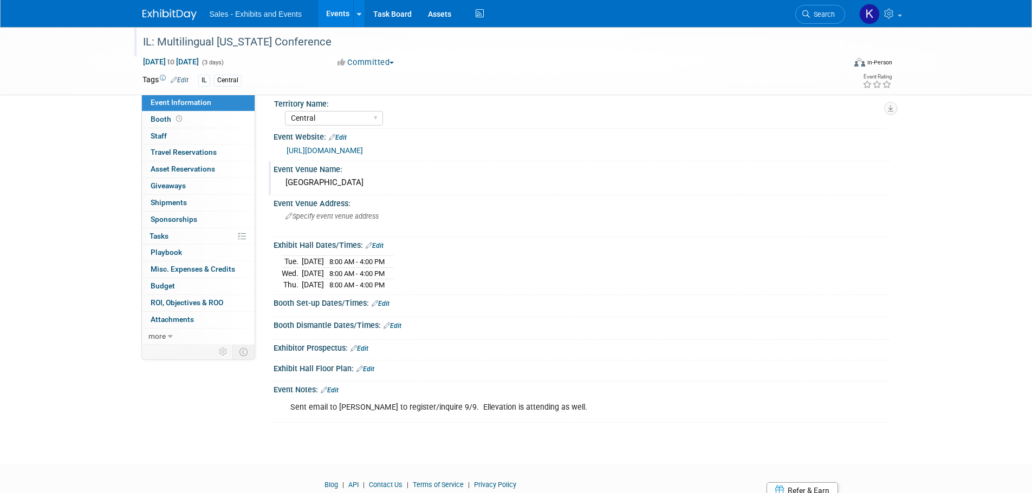
drag, startPoint x: 336, startPoint y: 388, endPoint x: 384, endPoint y: 394, distance: 48.6
click at [336, 388] on link "Edit" at bounding box center [330, 391] width 18 height 8
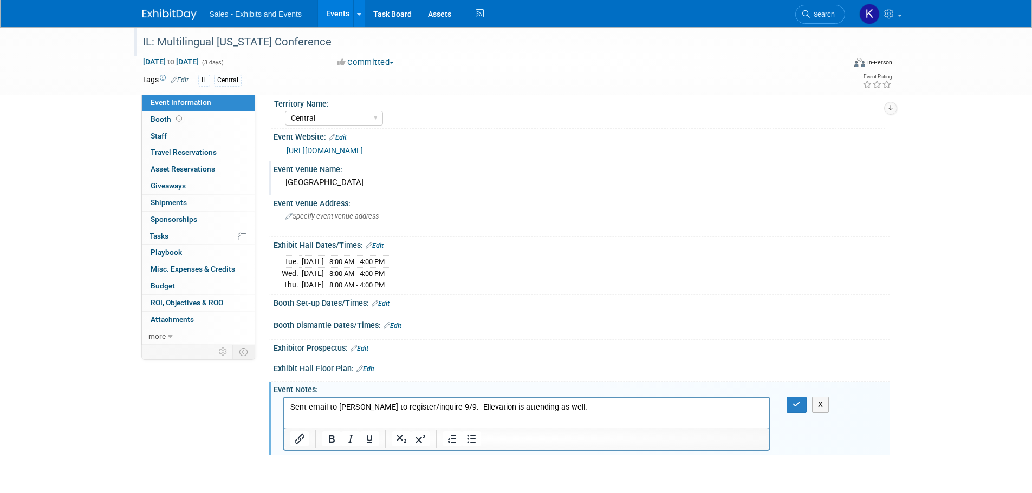
click at [589, 406] on p "Sent email to [PERSON_NAME] to register/inquire 9/9. Ellevation is attending as…" at bounding box center [526, 407] width 473 height 11
click at [427, 420] on p "Exhibitor includes table & chairs, name * logo in program and on conference web…" at bounding box center [526, 418] width 473 height 11
click at [598, 419] on p "Exhibitor includes table & chairs, name & logo in program and on conference web…" at bounding box center [526, 418] width 473 height 11
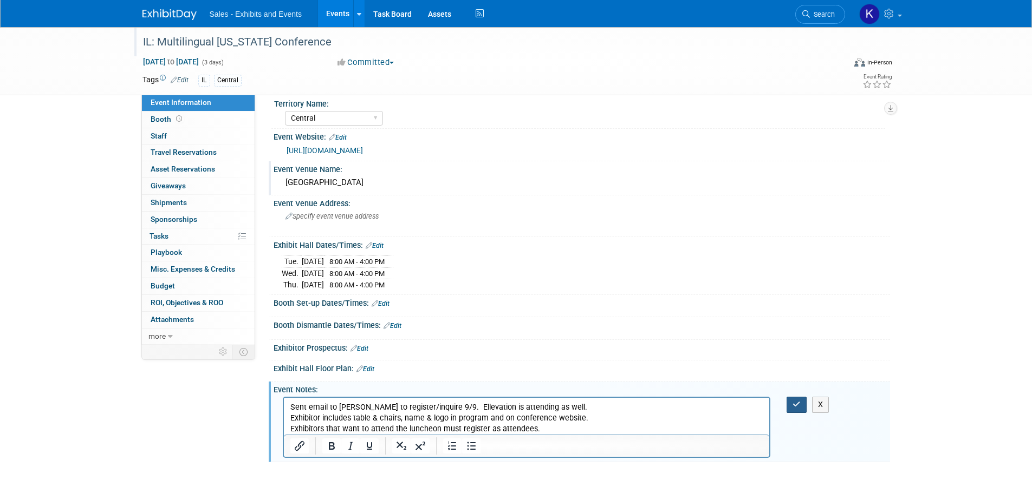
click at [799, 404] on icon "button" at bounding box center [796, 405] width 8 height 8
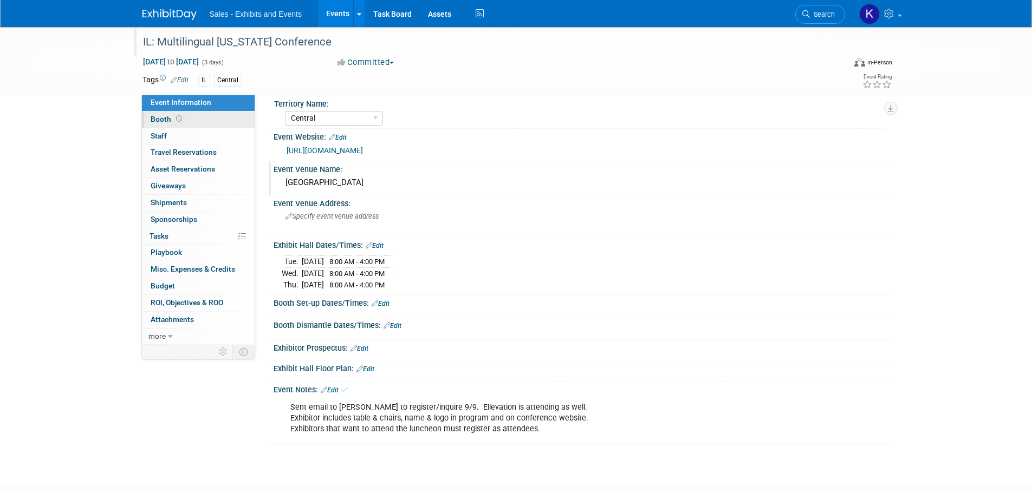
drag, startPoint x: 153, startPoint y: 117, endPoint x: 230, endPoint y: 122, distance: 76.6
click at [153, 117] on span "Booth" at bounding box center [168, 119] width 34 height 9
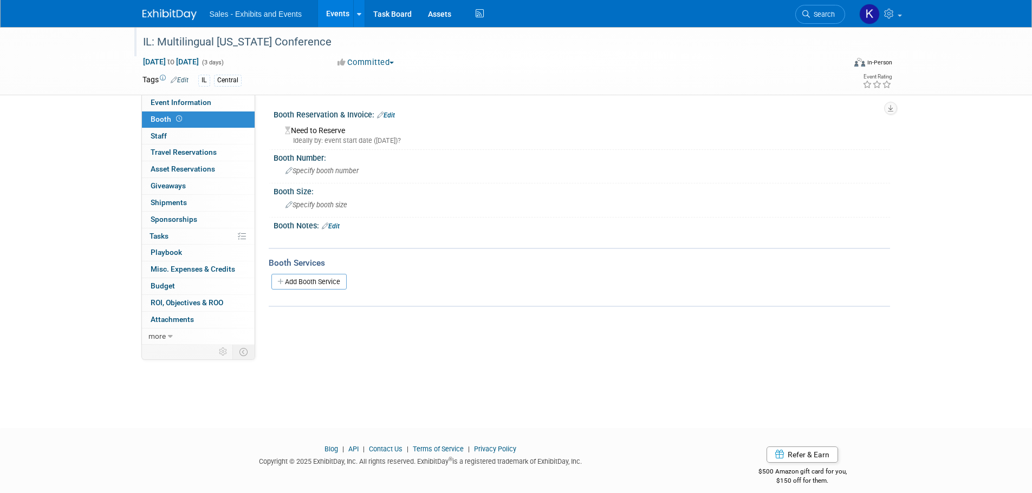
click at [394, 116] on link "Edit" at bounding box center [386, 116] width 18 height 8
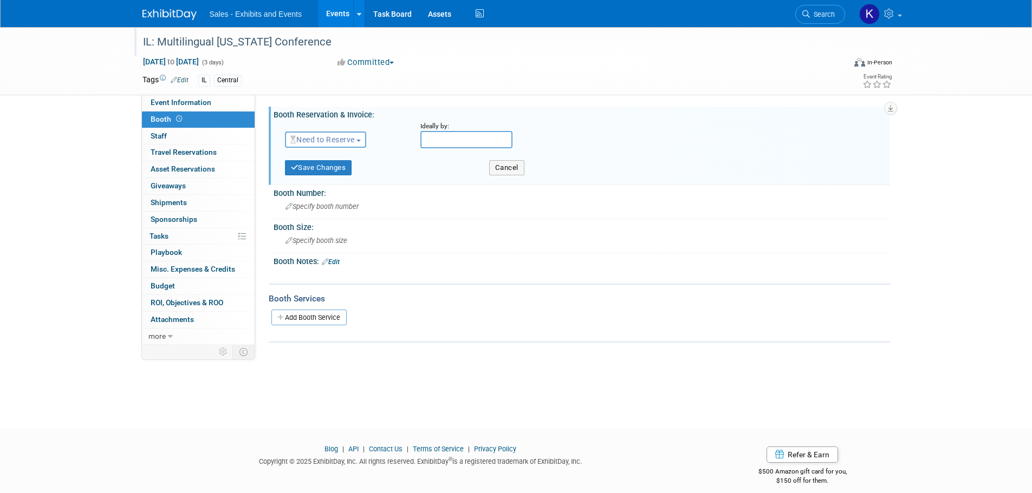
click at [360, 141] on span "button" at bounding box center [358, 141] width 4 height 2
drag, startPoint x: 340, startPoint y: 173, endPoint x: 373, endPoint y: 183, distance: 35.0
click at [340, 173] on link "Reserved" at bounding box center [343, 173] width 116 height 15
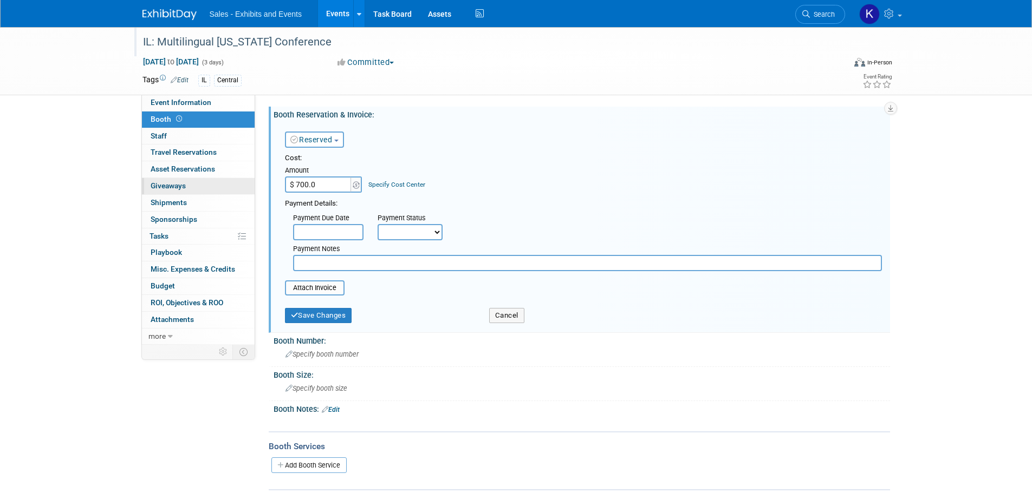
type input "$ 700.00"
drag, startPoint x: 337, startPoint y: 314, endPoint x: 359, endPoint y: 327, distance: 24.8
click at [337, 314] on button "Save Changes" at bounding box center [318, 315] width 67 height 15
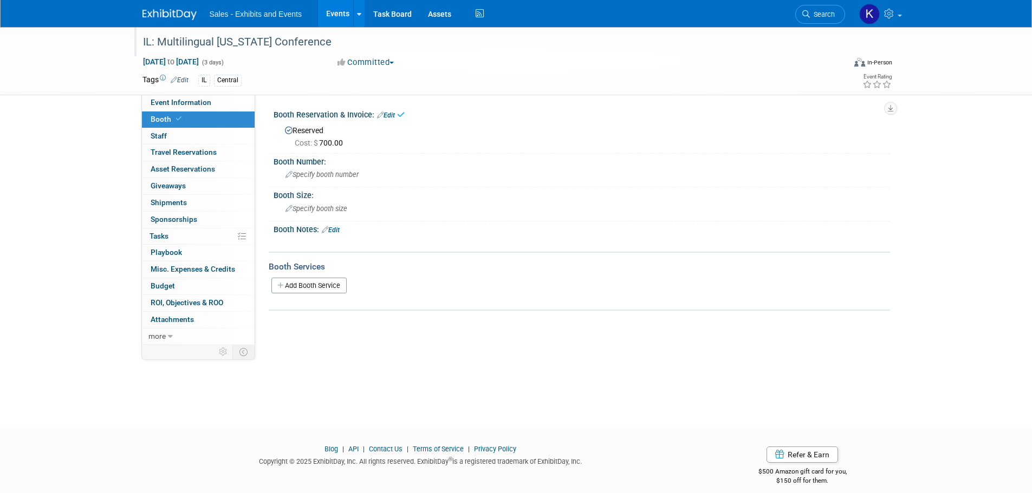
click at [336, 227] on link "Edit" at bounding box center [331, 230] width 18 height 8
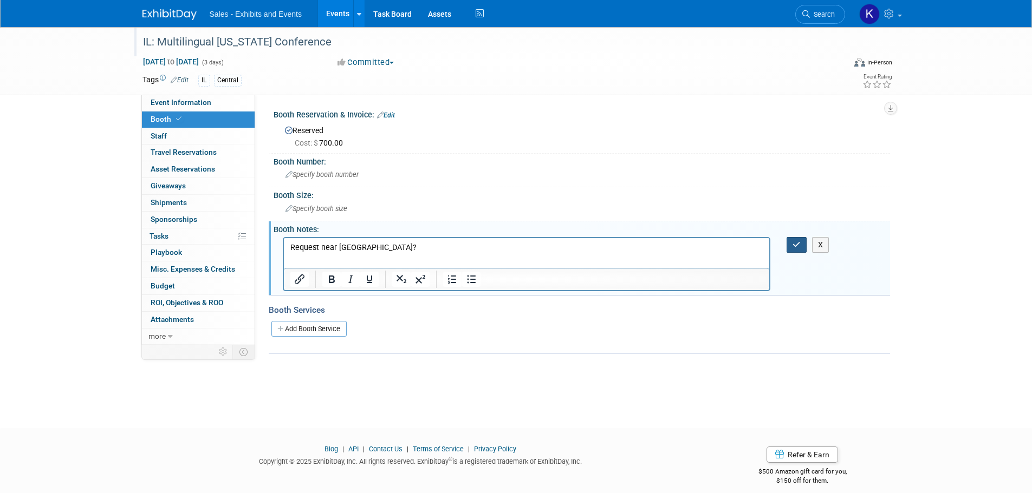
click at [789, 241] on button "button" at bounding box center [796, 245] width 20 height 16
drag, startPoint x: 802, startPoint y: 245, endPoint x: 799, endPoint y: 264, distance: 19.1
click at [802, 245] on button "button" at bounding box center [796, 245] width 20 height 16
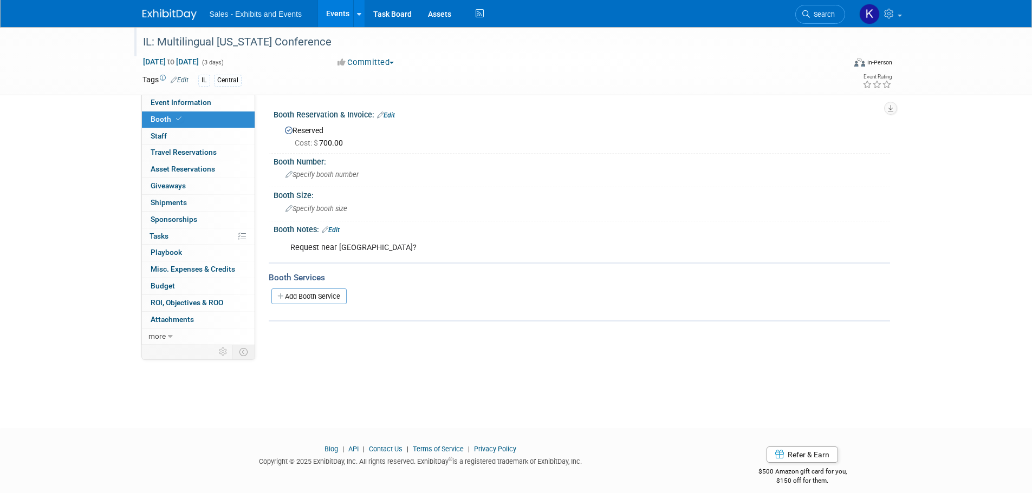
click at [306, 300] on link "Add Booth Service" at bounding box center [308, 297] width 75 height 16
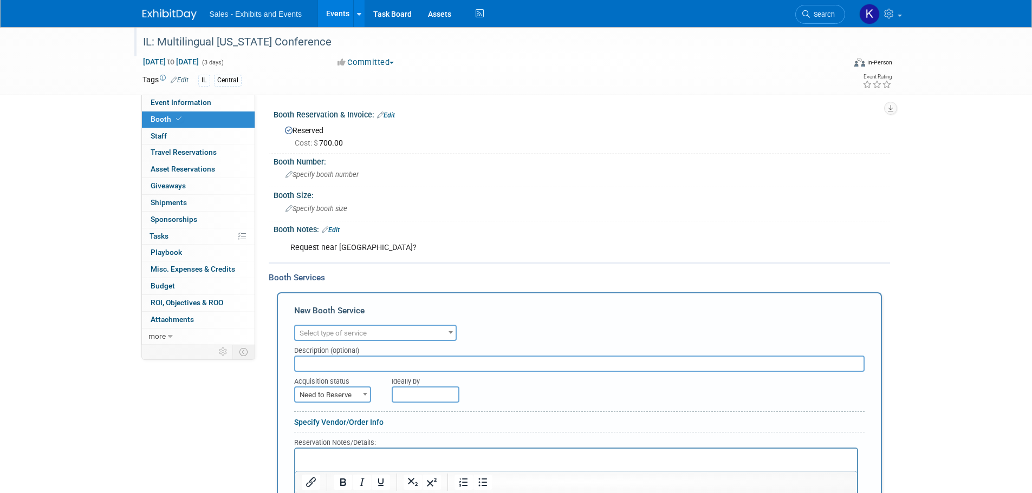
drag, startPoint x: 361, startPoint y: 329, endPoint x: 367, endPoint y: 337, distance: 9.6
click at [362, 330] on span "Select type of service" at bounding box center [333, 333] width 67 height 8
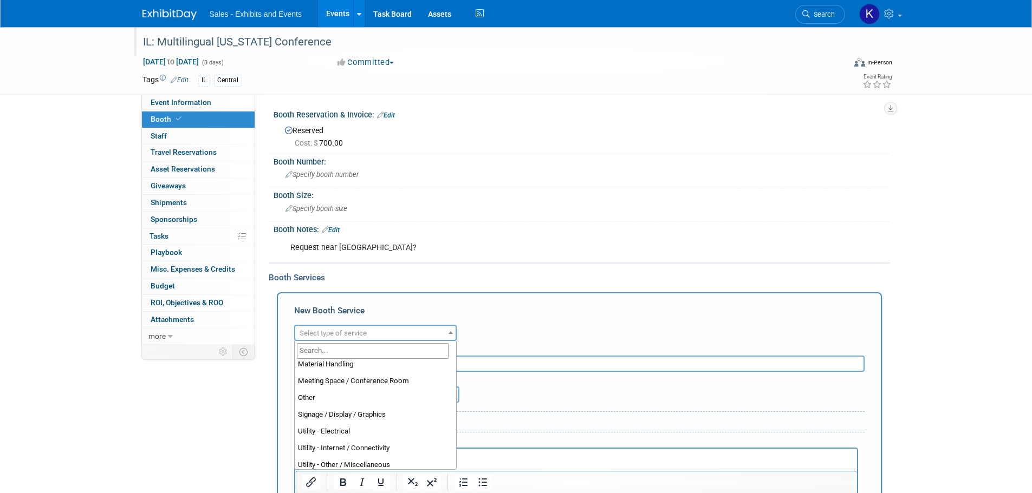
scroll to position [271, 0]
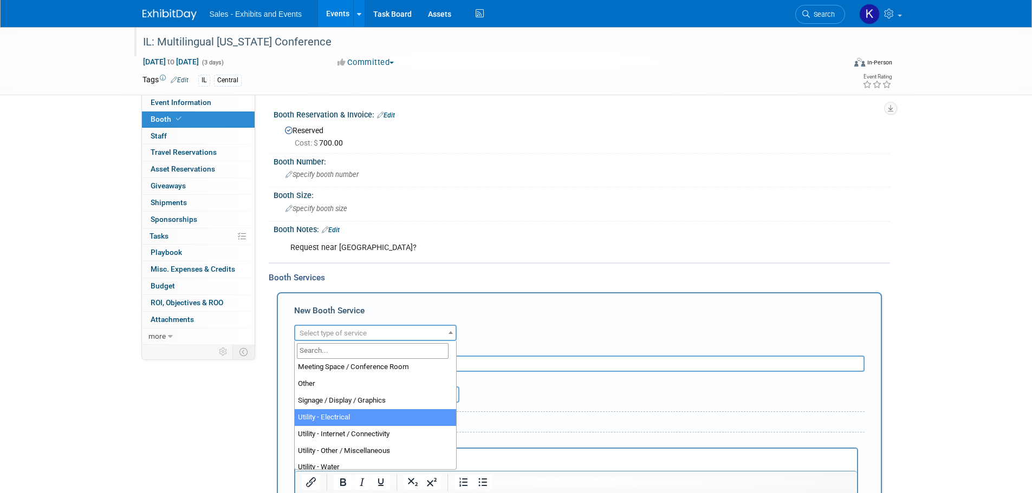
select select "8"
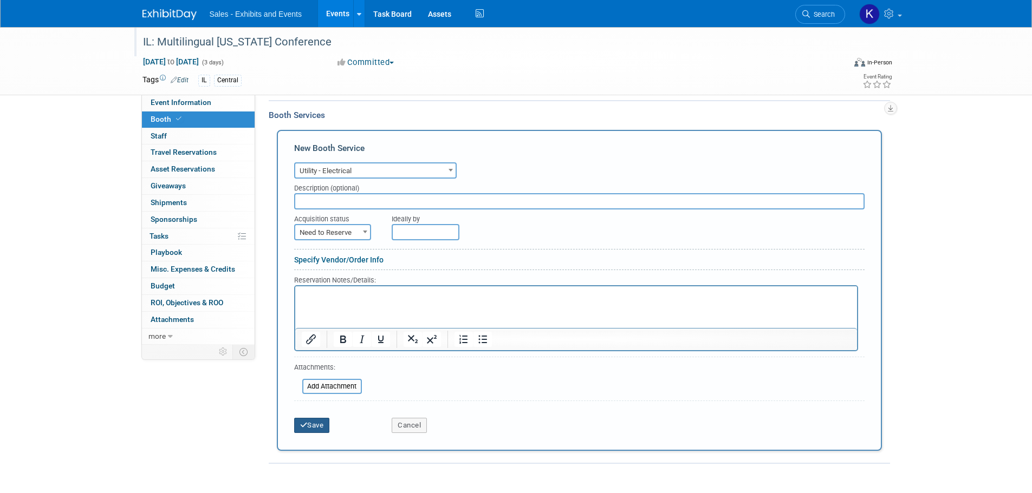
drag, startPoint x: 318, startPoint y: 425, endPoint x: 343, endPoint y: 398, distance: 36.0
click at [319, 425] on button "Save" at bounding box center [312, 425] width 36 height 15
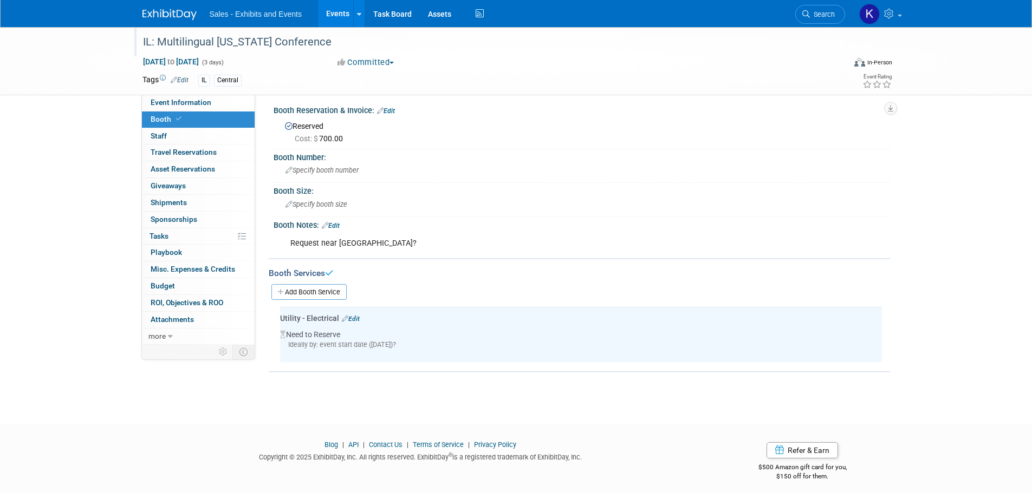
scroll to position [4, 0]
click at [335, 225] on link "Edit" at bounding box center [331, 227] width 18 height 8
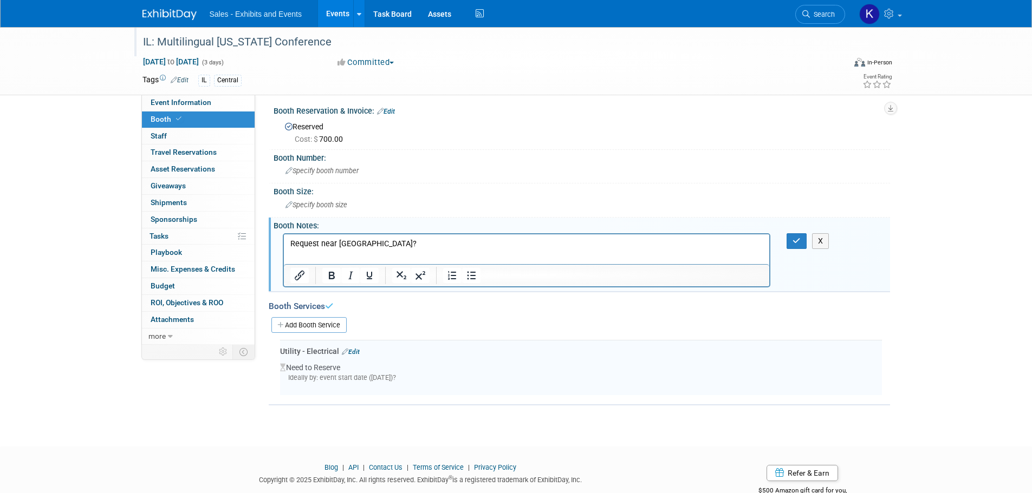
scroll to position [0, 0]
drag, startPoint x: 798, startPoint y: 240, endPoint x: 792, endPoint y: 244, distance: 6.3
click at [798, 242] on icon "button" at bounding box center [796, 241] width 8 height 8
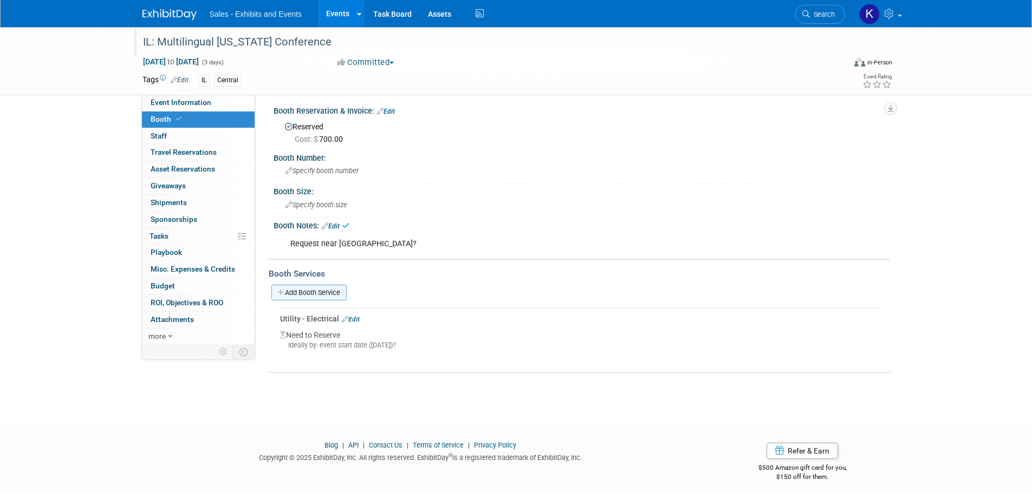
click at [324, 293] on link "Add Booth Service" at bounding box center [308, 293] width 75 height 16
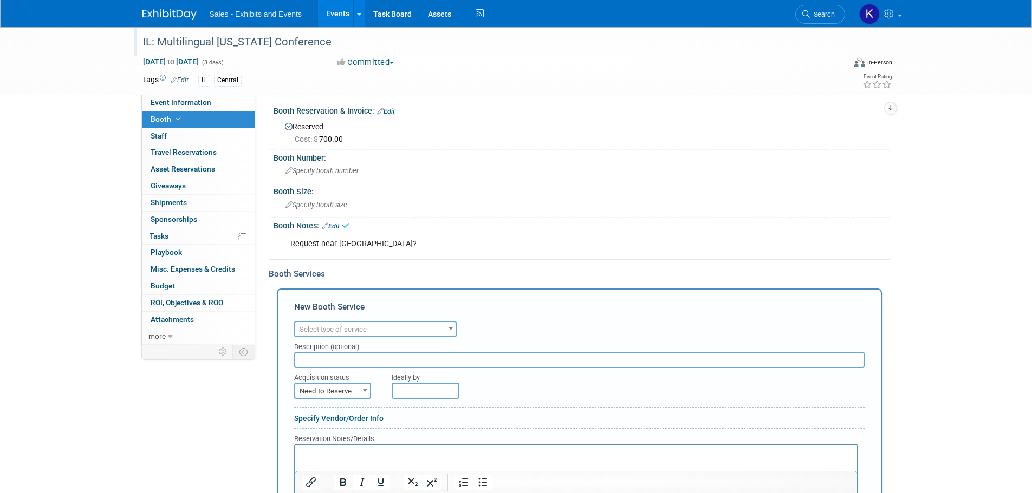
drag, startPoint x: 362, startPoint y: 328, endPoint x: 368, endPoint y: 336, distance: 10.1
click at [362, 329] on span "Select type of service" at bounding box center [333, 330] width 67 height 8
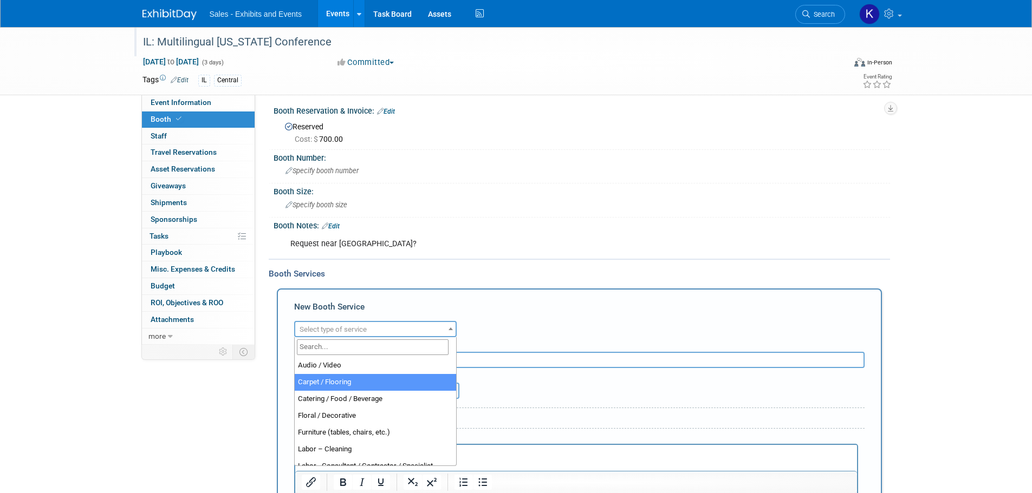
select select "4"
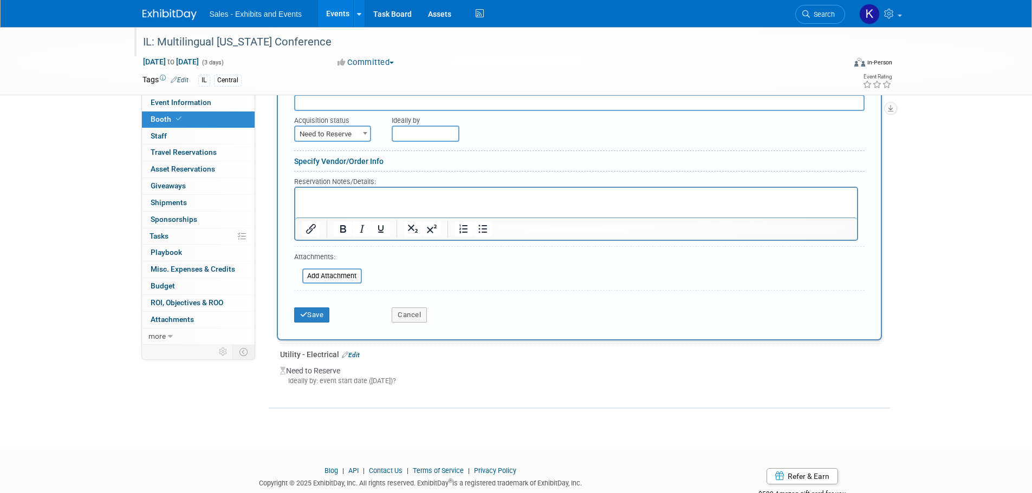
scroll to position [275, 0]
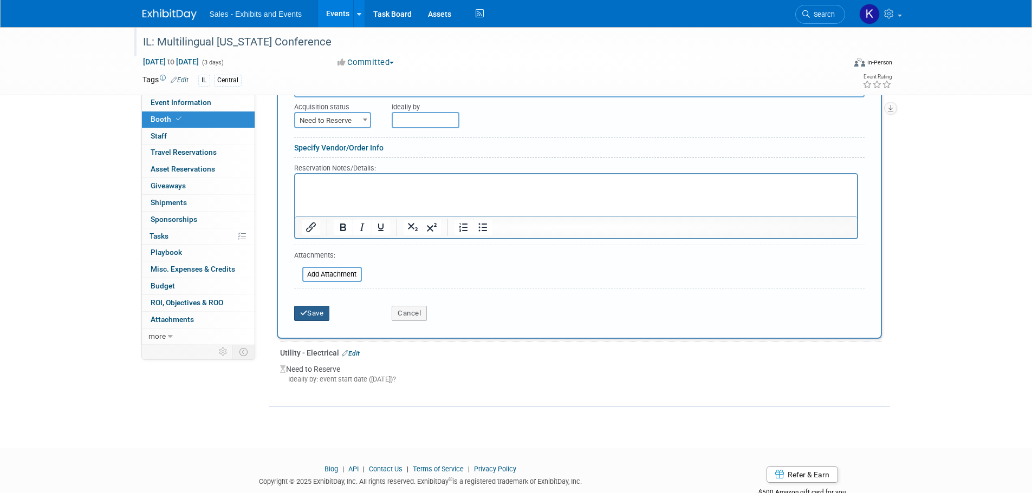
click at [320, 313] on button "Save" at bounding box center [312, 313] width 36 height 15
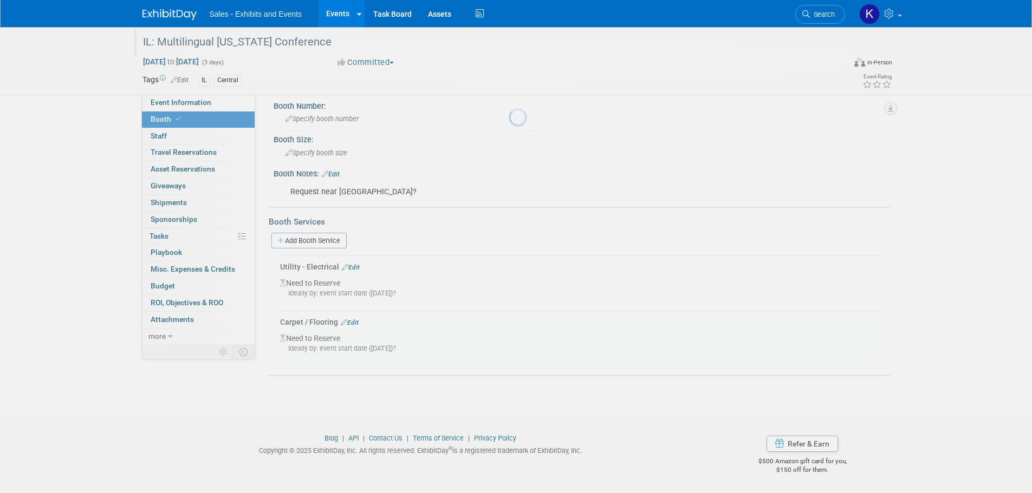
scroll to position [56, 0]
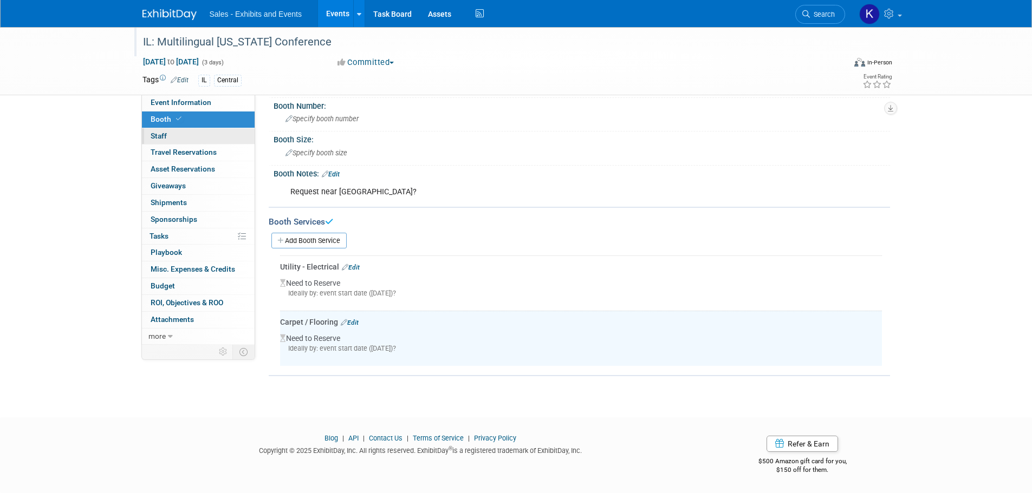
click at [163, 135] on span "Staff 0" at bounding box center [159, 136] width 16 height 9
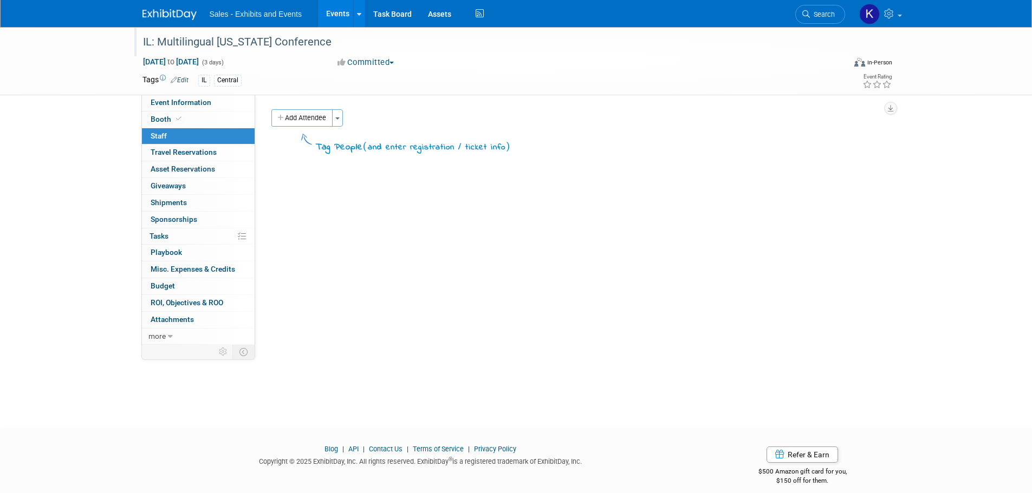
click at [179, 17] on img at bounding box center [169, 14] width 54 height 11
